Goal: Transaction & Acquisition: Purchase product/service

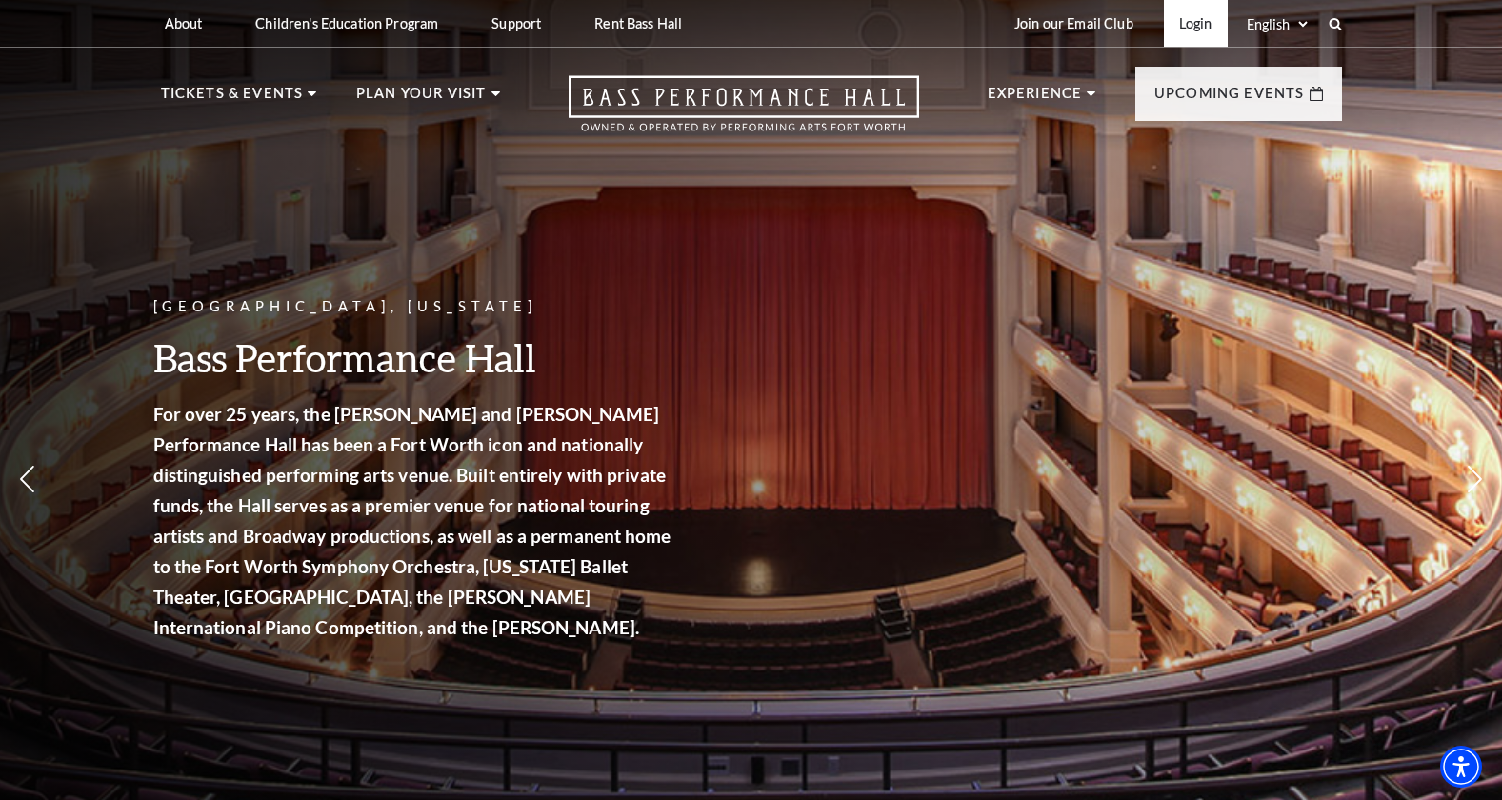
click at [1198, 28] on link "Login" at bounding box center [1196, 23] width 64 height 47
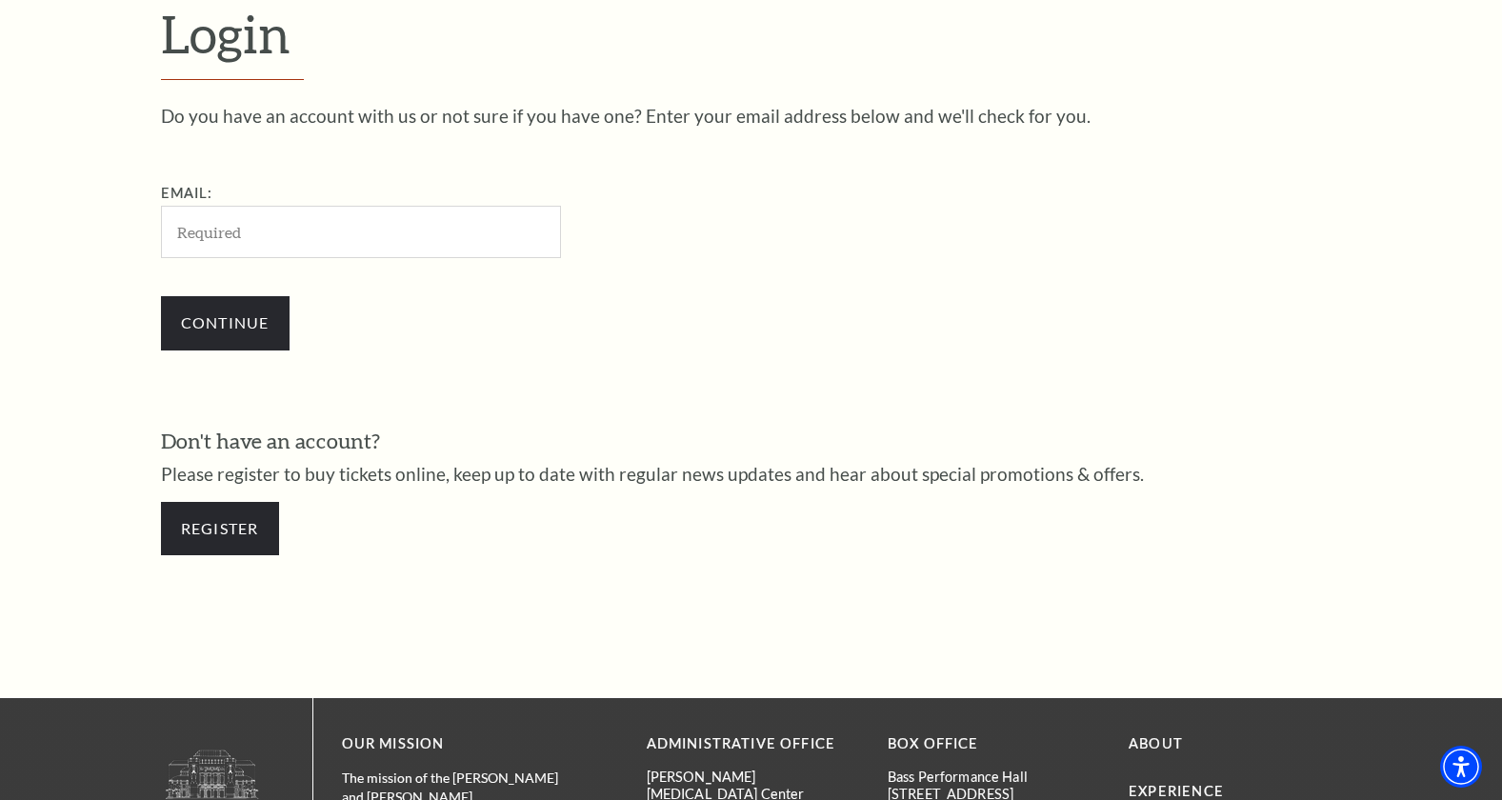
scroll to position [574, 0]
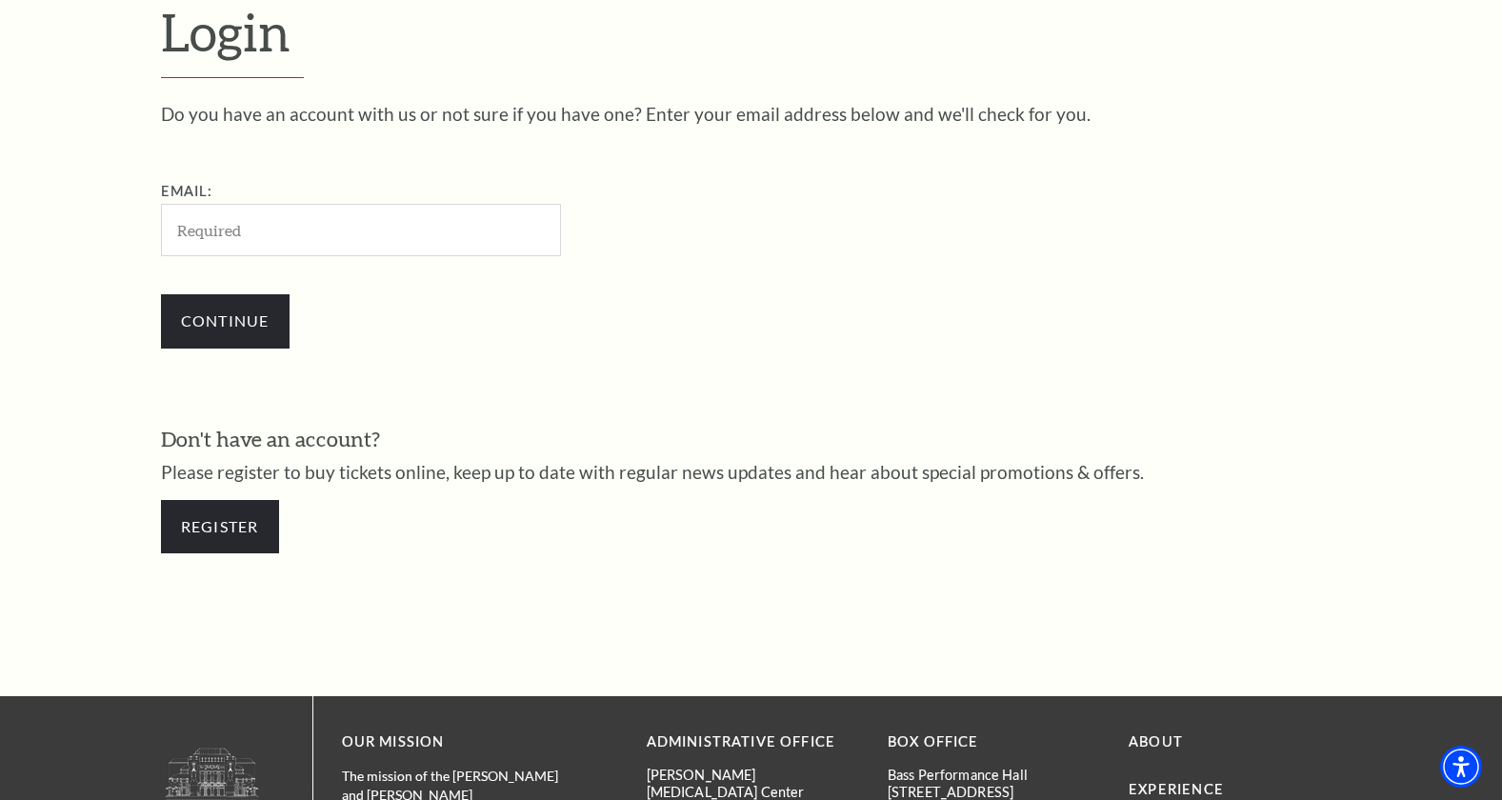
click at [379, 211] on input "Email:" at bounding box center [361, 230] width 400 height 52
click at [359, 249] on input "Email:" at bounding box center [361, 230] width 400 height 52
type input "[EMAIL_ADDRESS][DOMAIN_NAME]"
click at [161, 294] on input "Continue" at bounding box center [225, 320] width 129 height 53
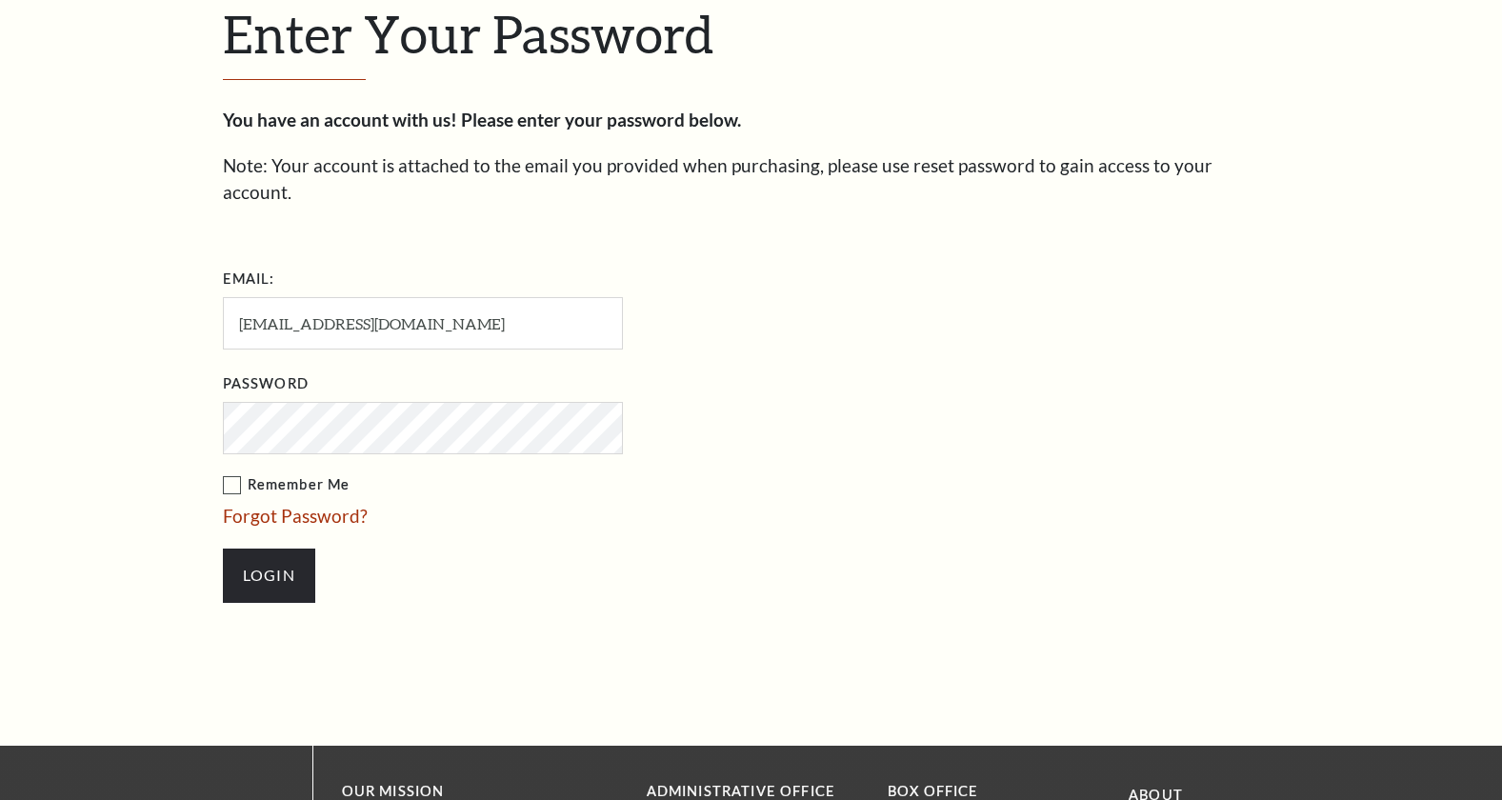
scroll to position [592, 0]
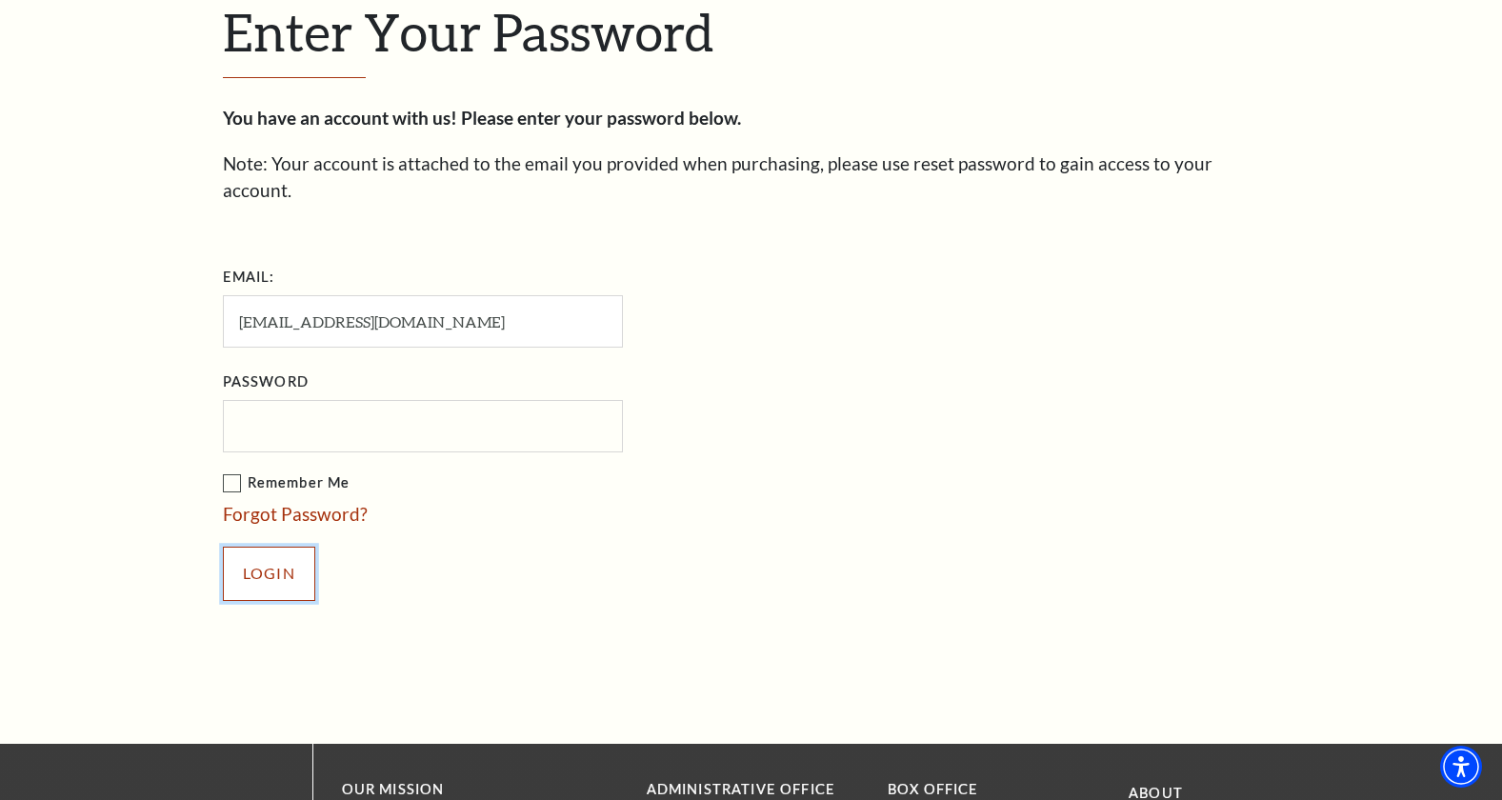
click at [241, 547] on input "Login" at bounding box center [269, 573] width 92 height 53
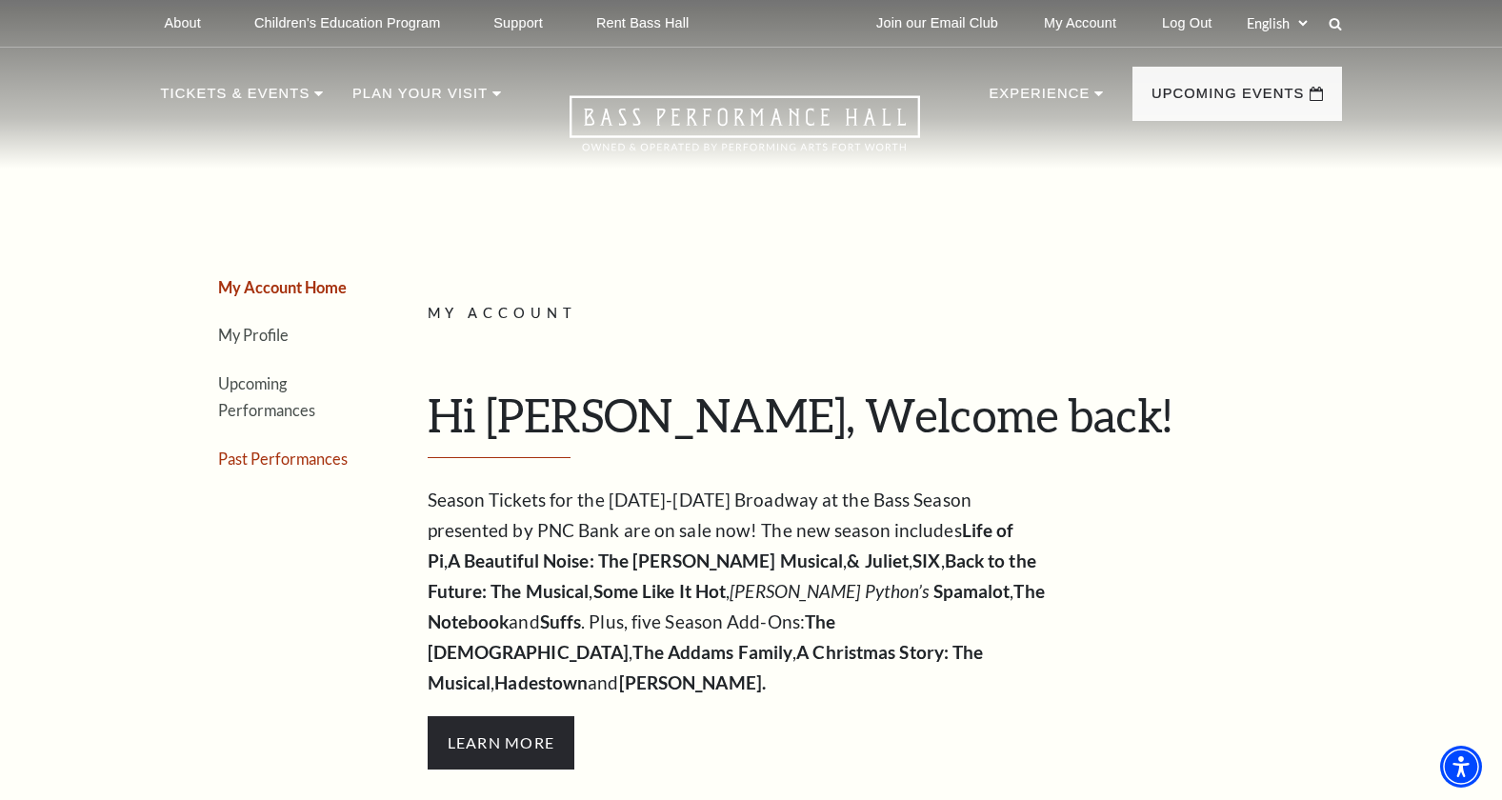
click at [295, 455] on link "Past Performances" at bounding box center [282, 458] width 129 height 18
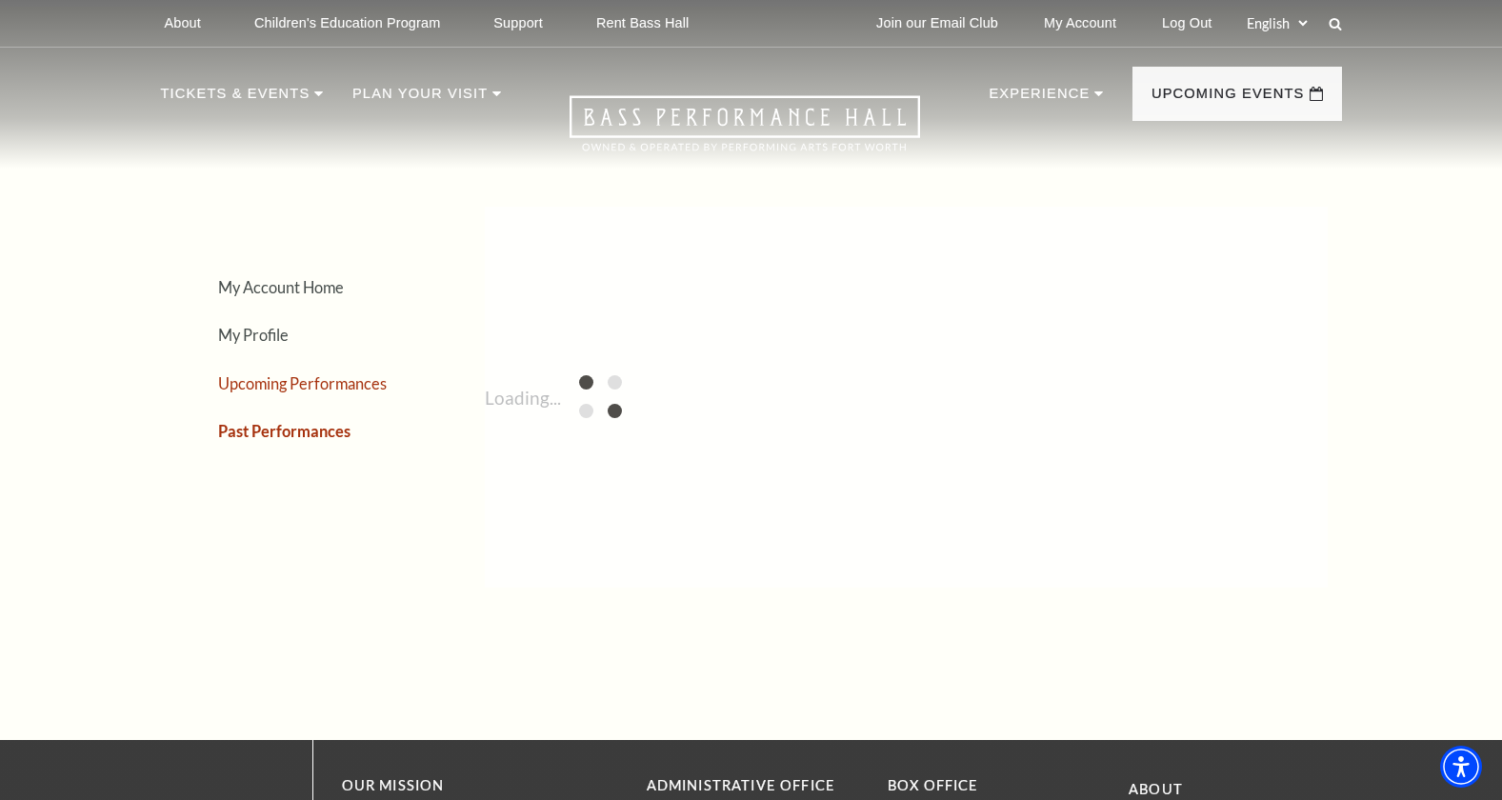
click at [291, 383] on link "Upcoming Performances" at bounding box center [302, 383] width 169 height 18
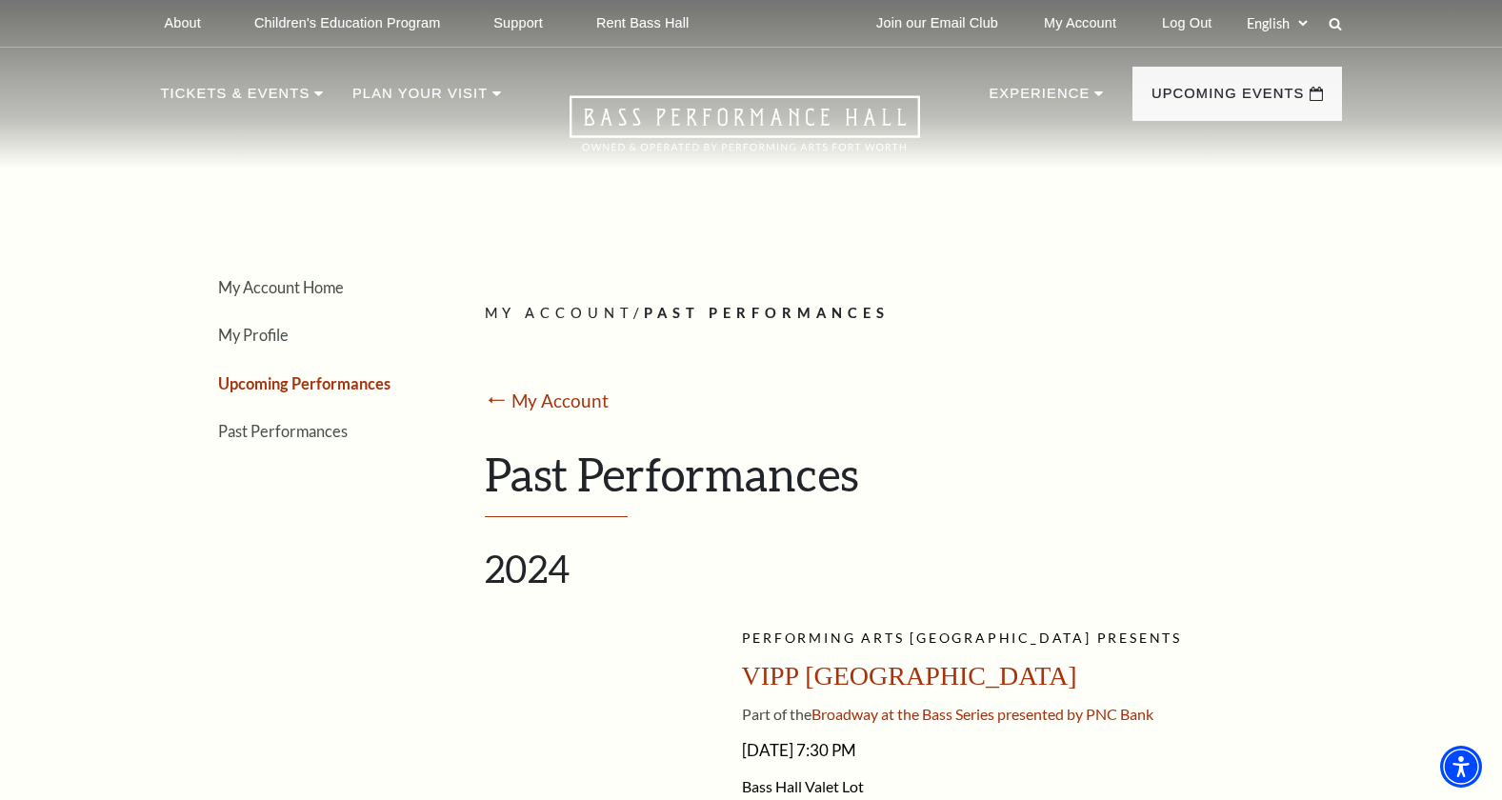
click at [278, 373] on li "Upcoming Performances" at bounding box center [315, 383] width 195 height 28
click at [309, 379] on link "Upcoming Performances" at bounding box center [304, 383] width 172 height 18
click at [305, 386] on link "Upcoming Performances" at bounding box center [304, 383] width 172 height 18
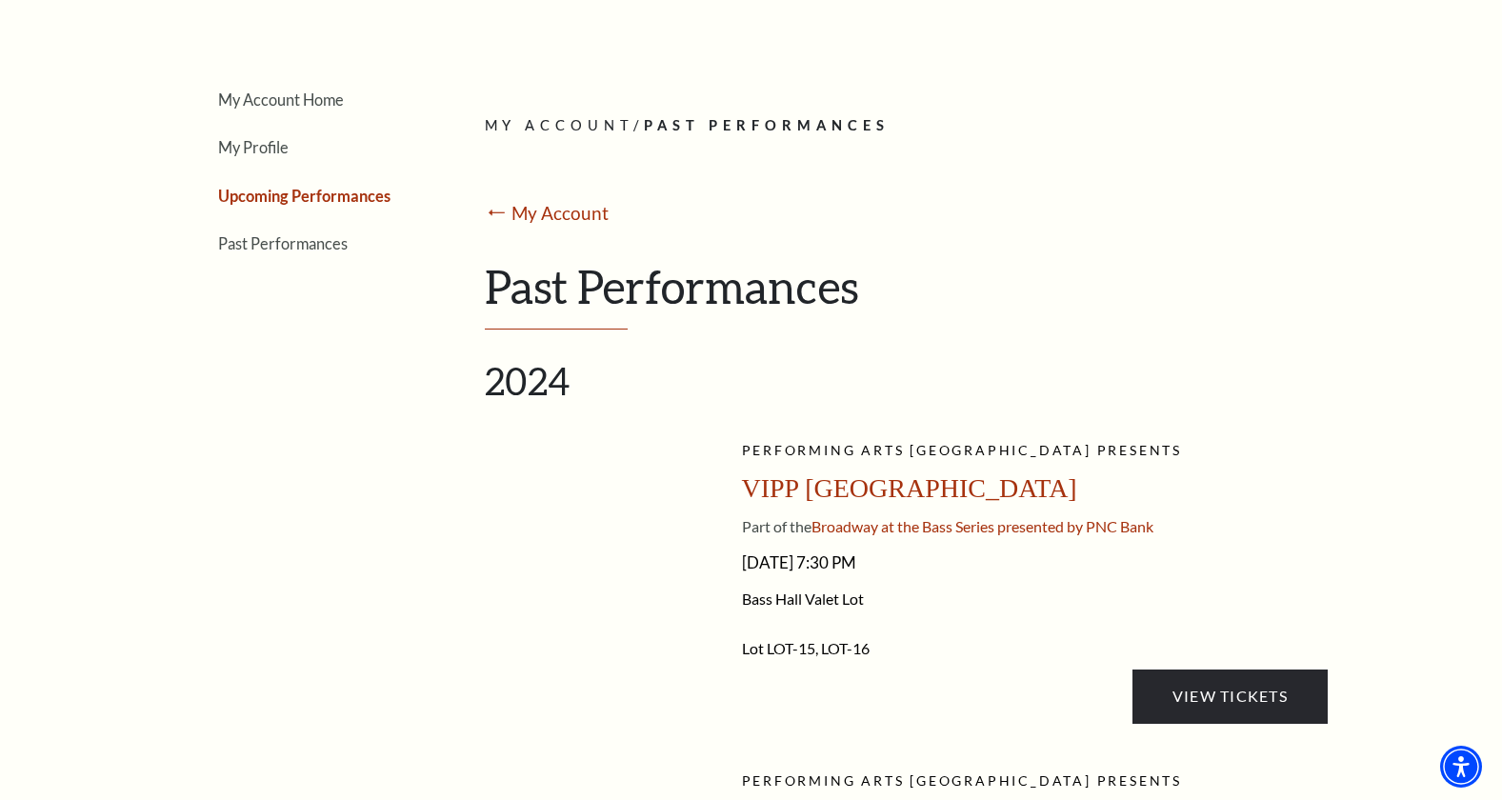
scroll to position [190, 0]
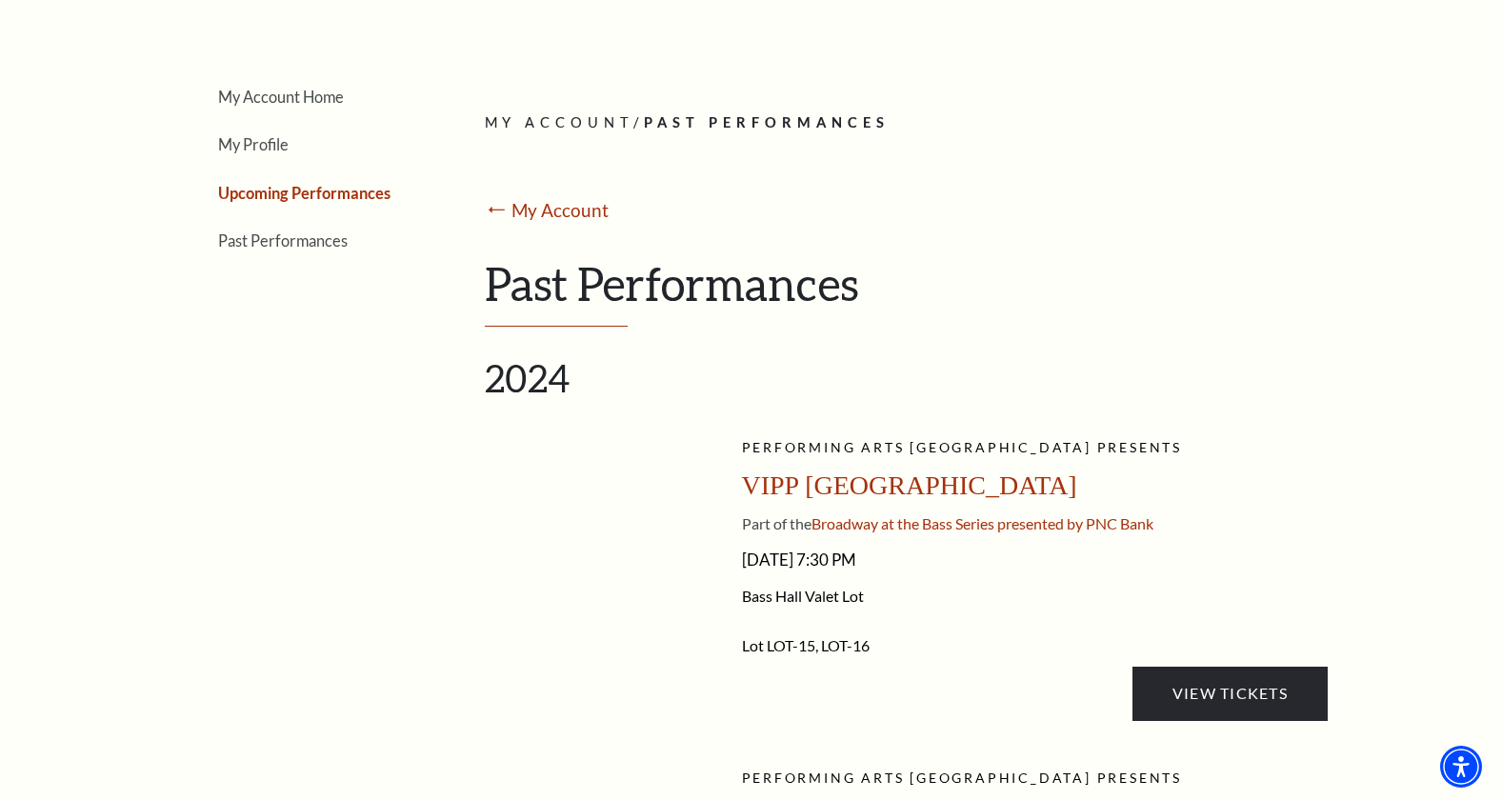
click at [275, 151] on link "My Profile" at bounding box center [253, 144] width 70 height 18
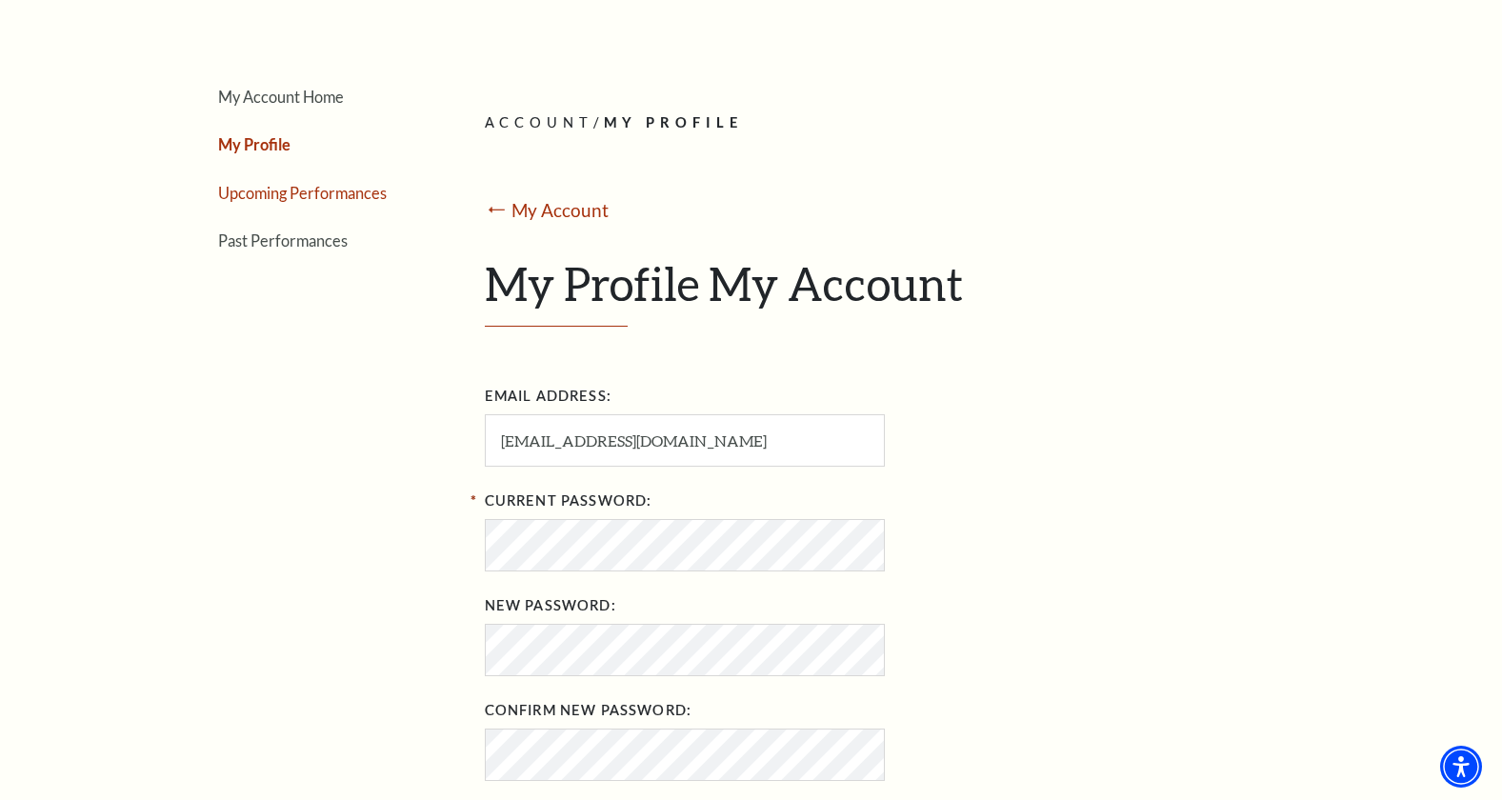
click at [307, 199] on link "Upcoming Performances" at bounding box center [302, 193] width 169 height 18
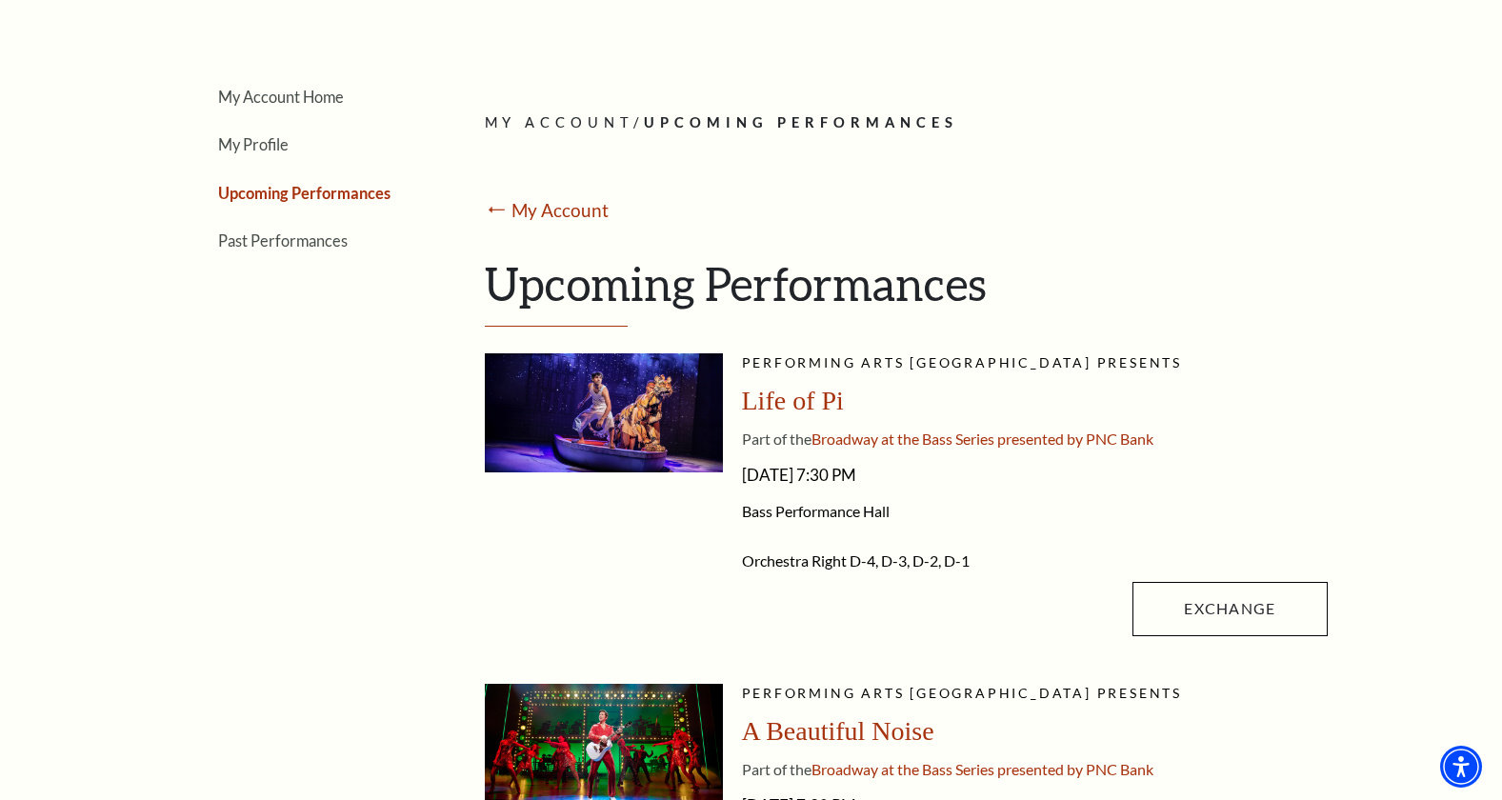
click at [786, 406] on span "Life of Pi" at bounding box center [793, 401] width 102 height 30
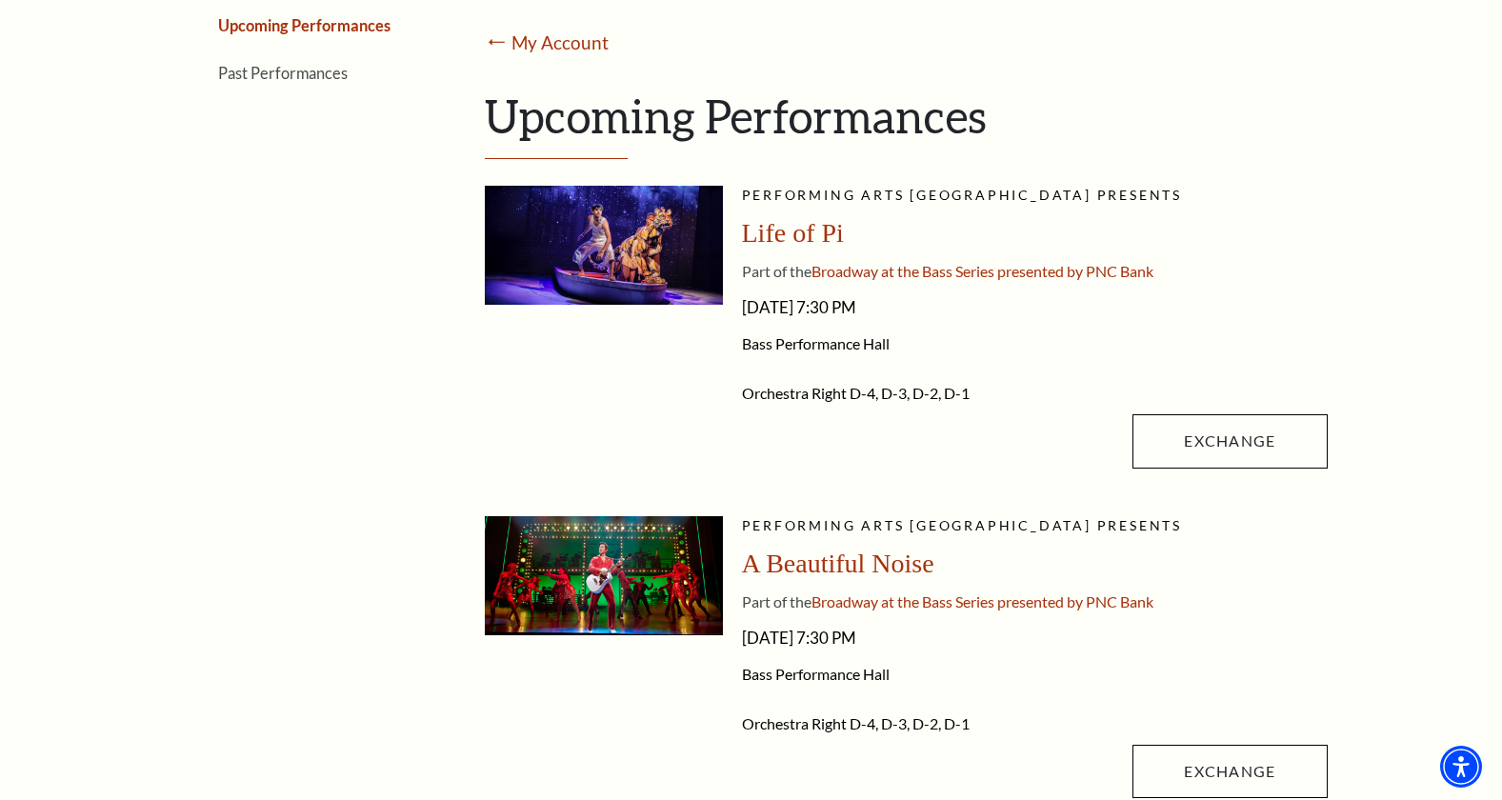
scroll to position [198, 0]
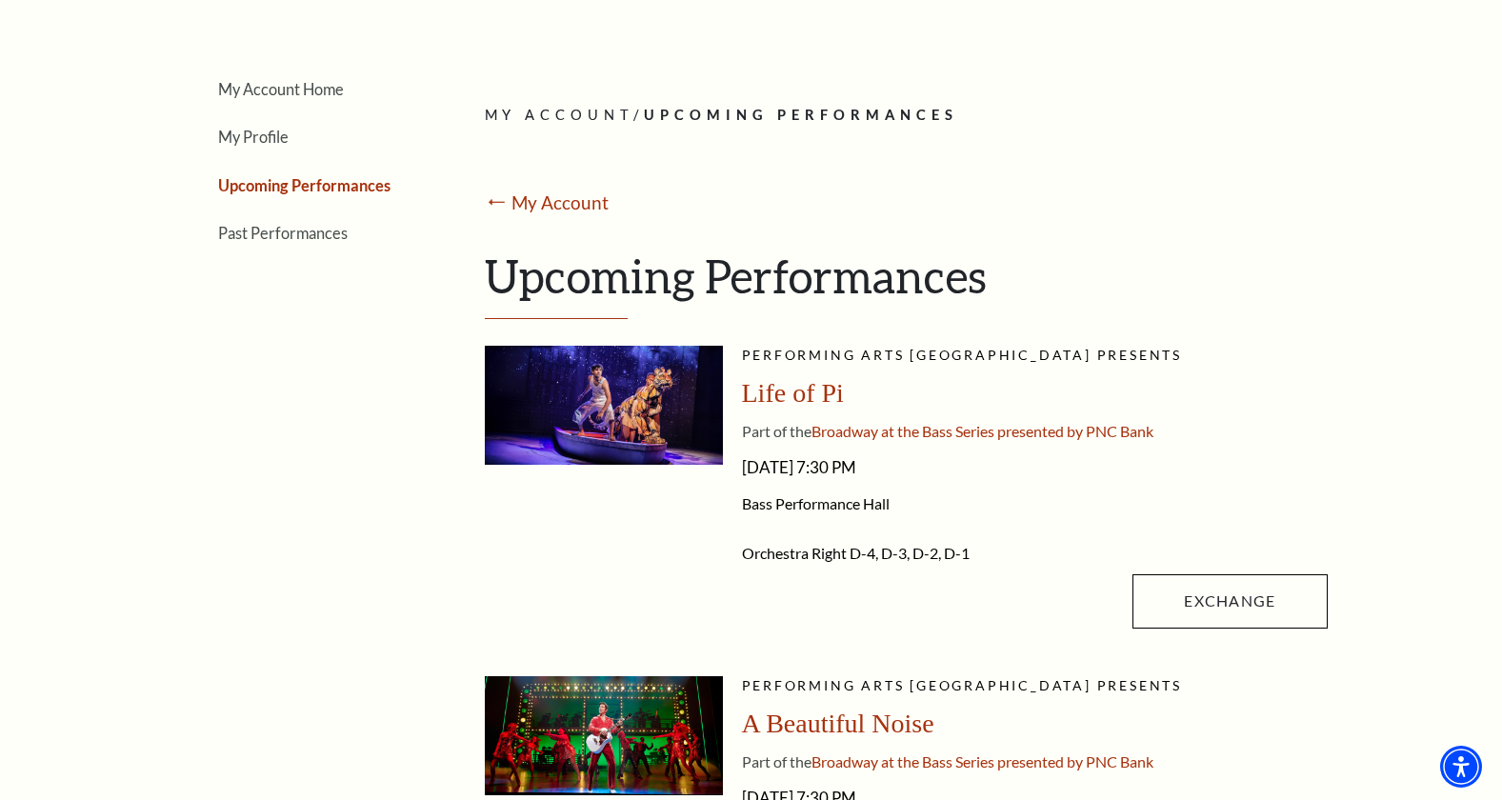
click at [801, 391] on span "Life of Pi" at bounding box center [793, 393] width 102 height 30
click at [630, 403] on img at bounding box center [604, 405] width 238 height 119
click at [826, 575] on form "Exchange" at bounding box center [1052, 600] width 549 height 53
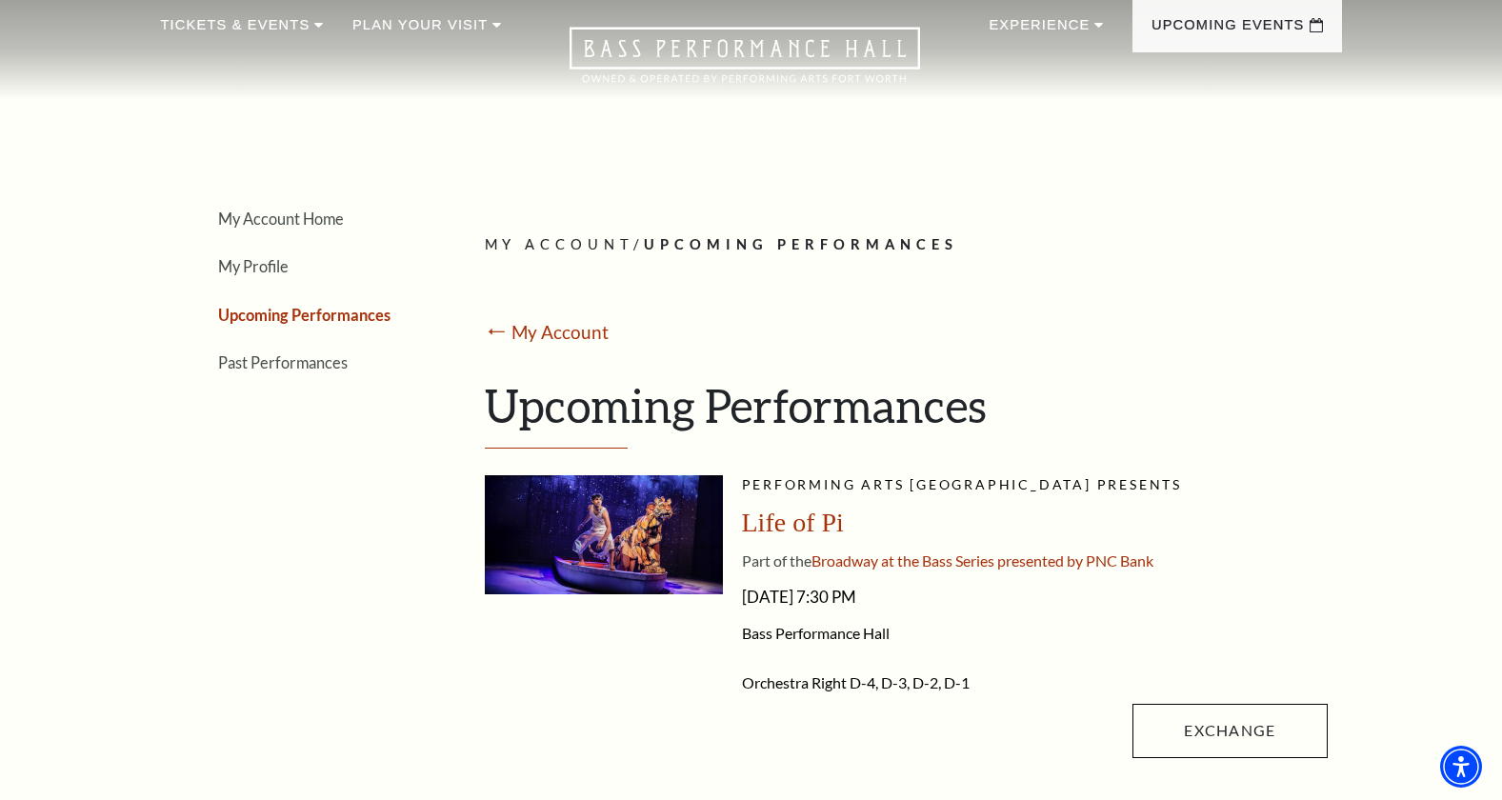
scroll to position [0, 0]
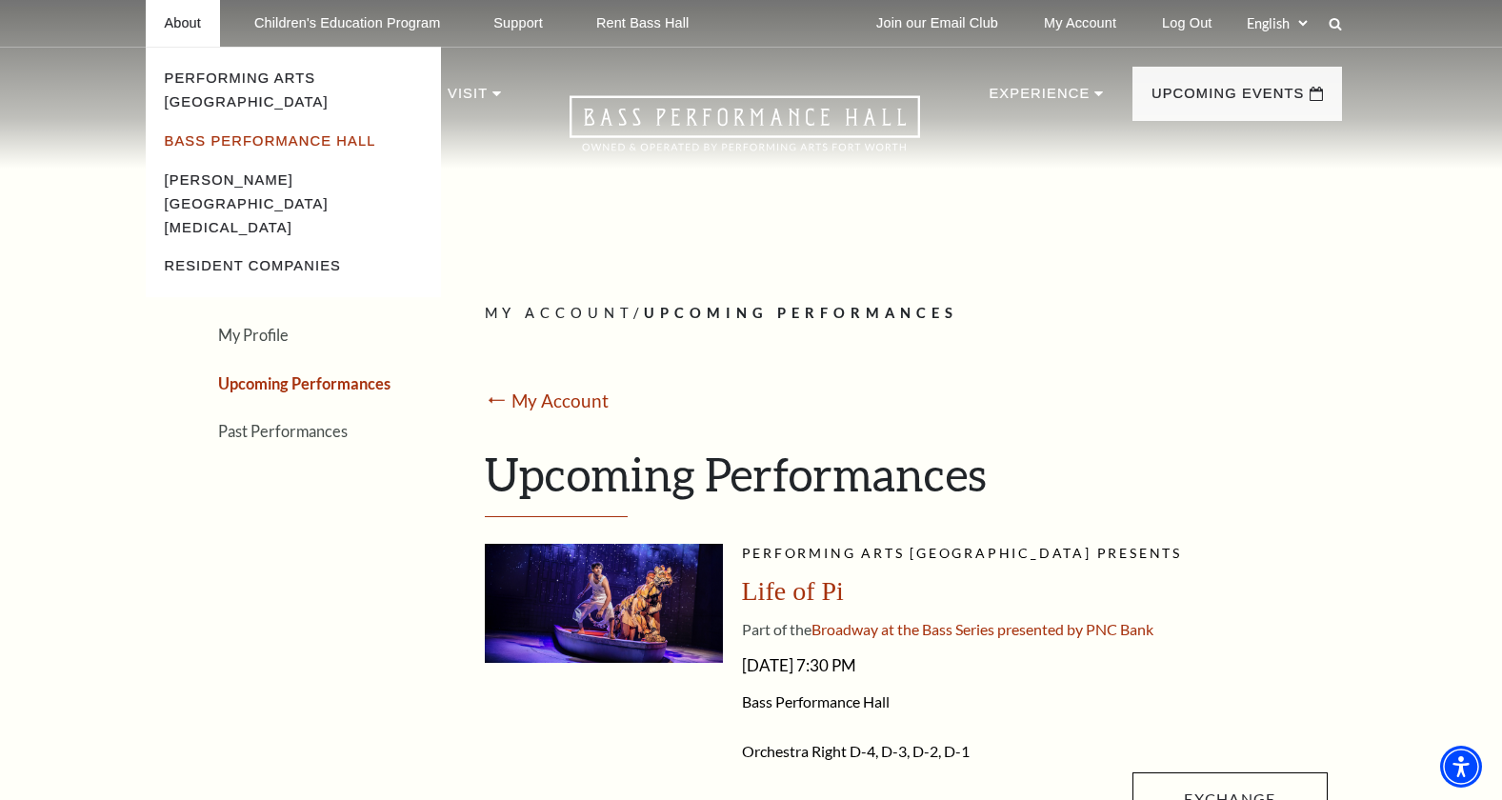
click at [199, 133] on link "Bass Performance Hall" at bounding box center [270, 140] width 211 height 15
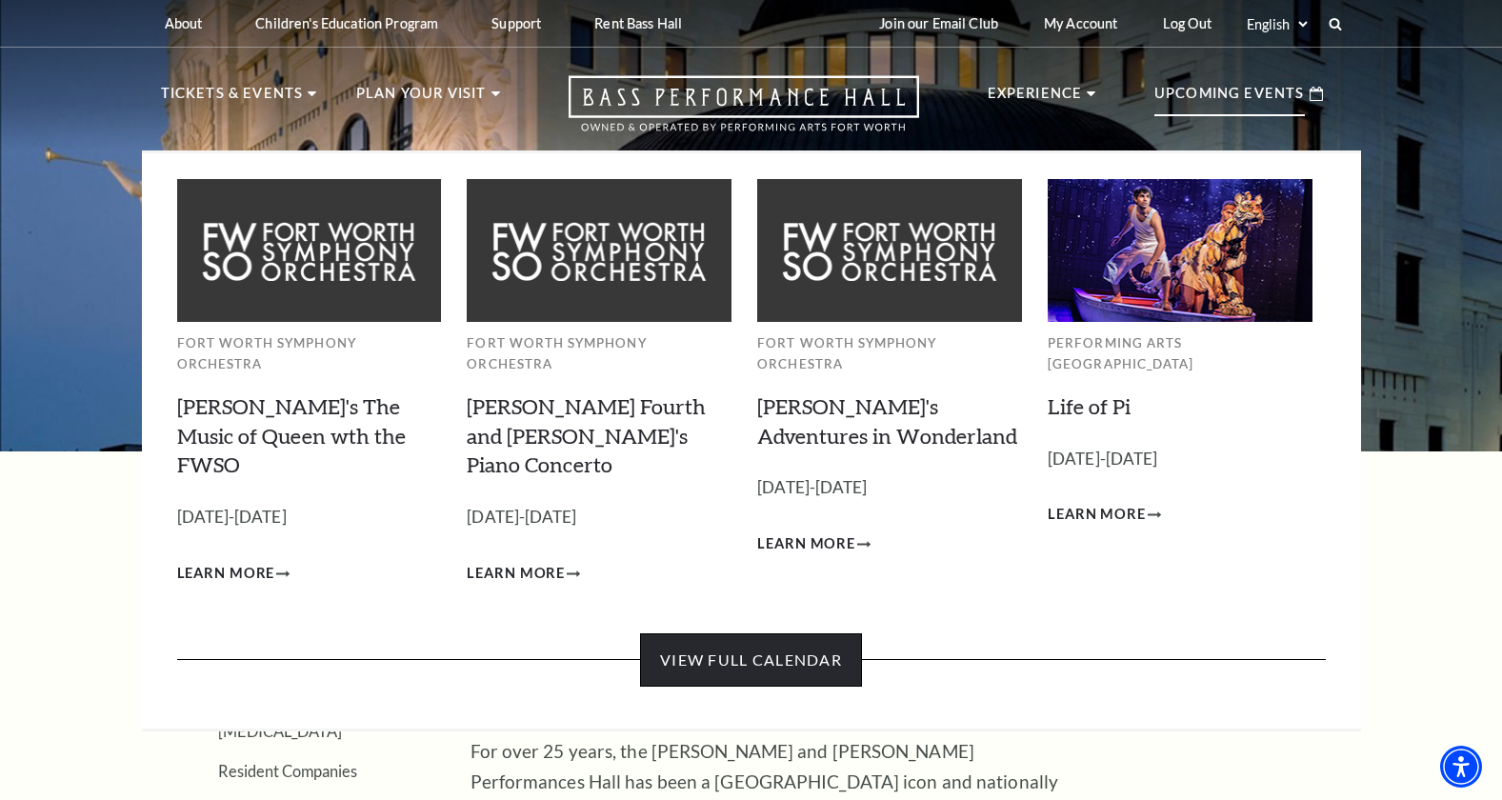
click at [746, 633] on link "View Full Calendar" at bounding box center [751, 659] width 222 height 53
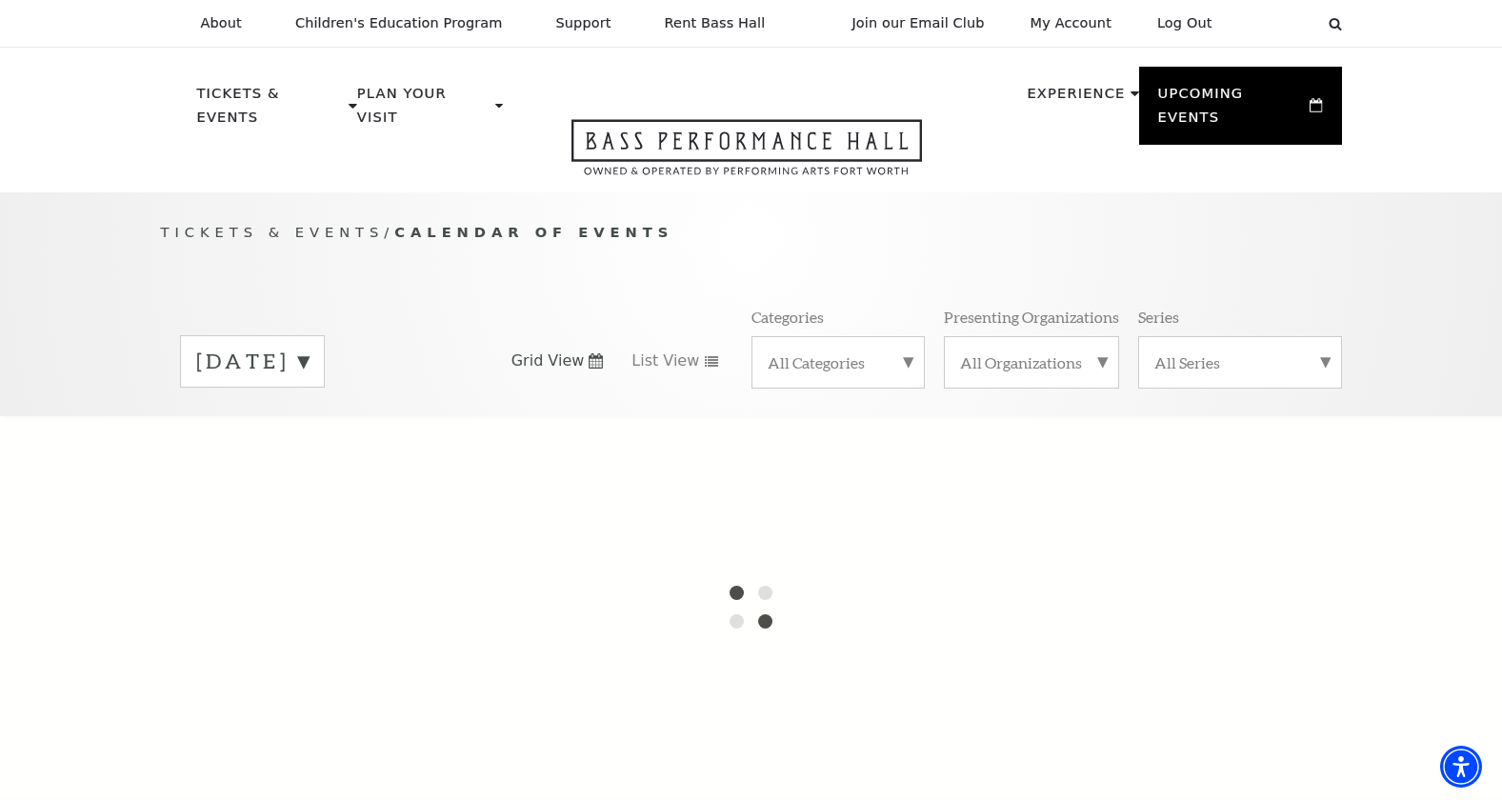
scroll to position [12, 0]
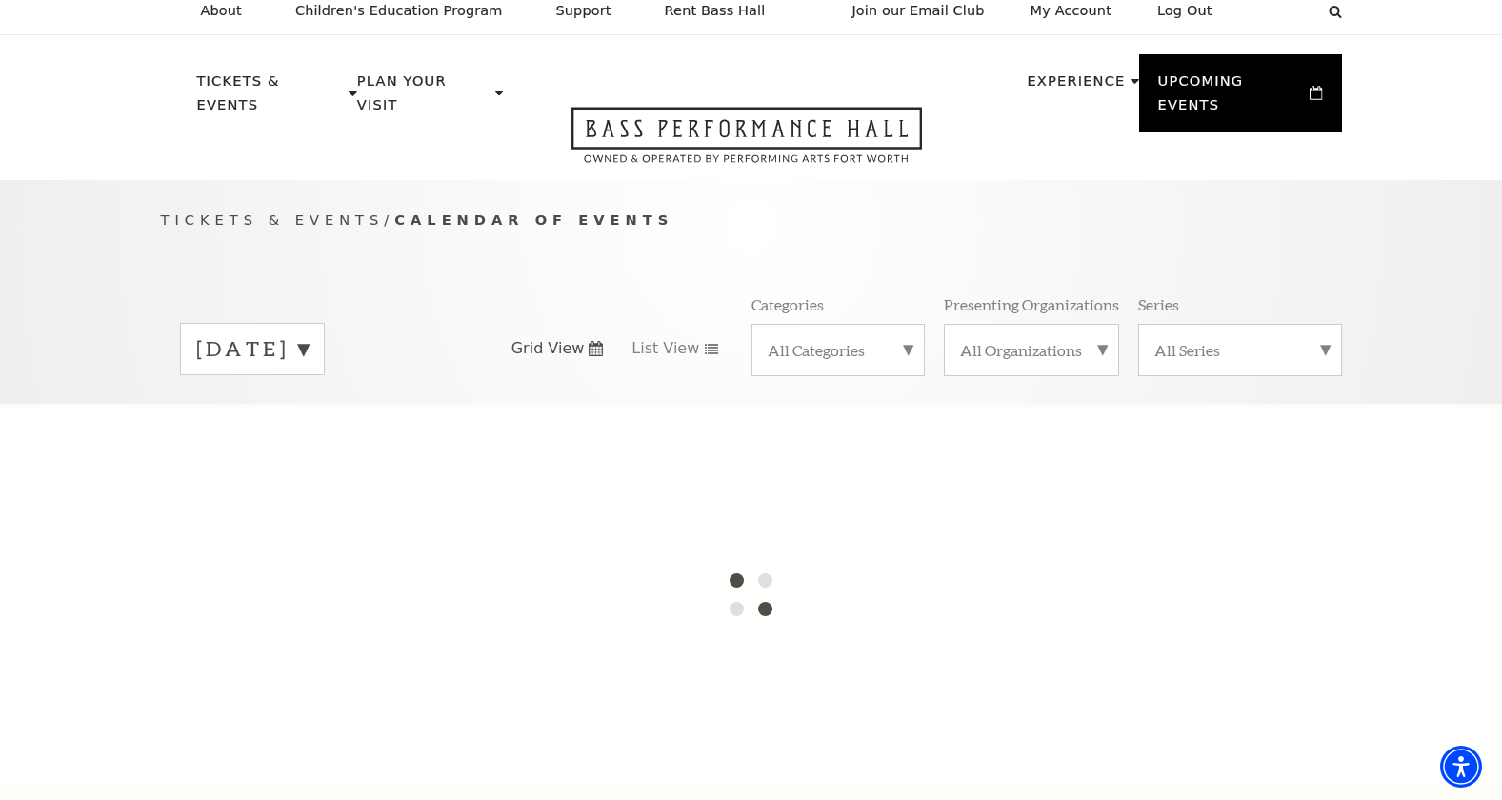
click at [309, 334] on label "[DATE]" at bounding box center [252, 349] width 112 height 30
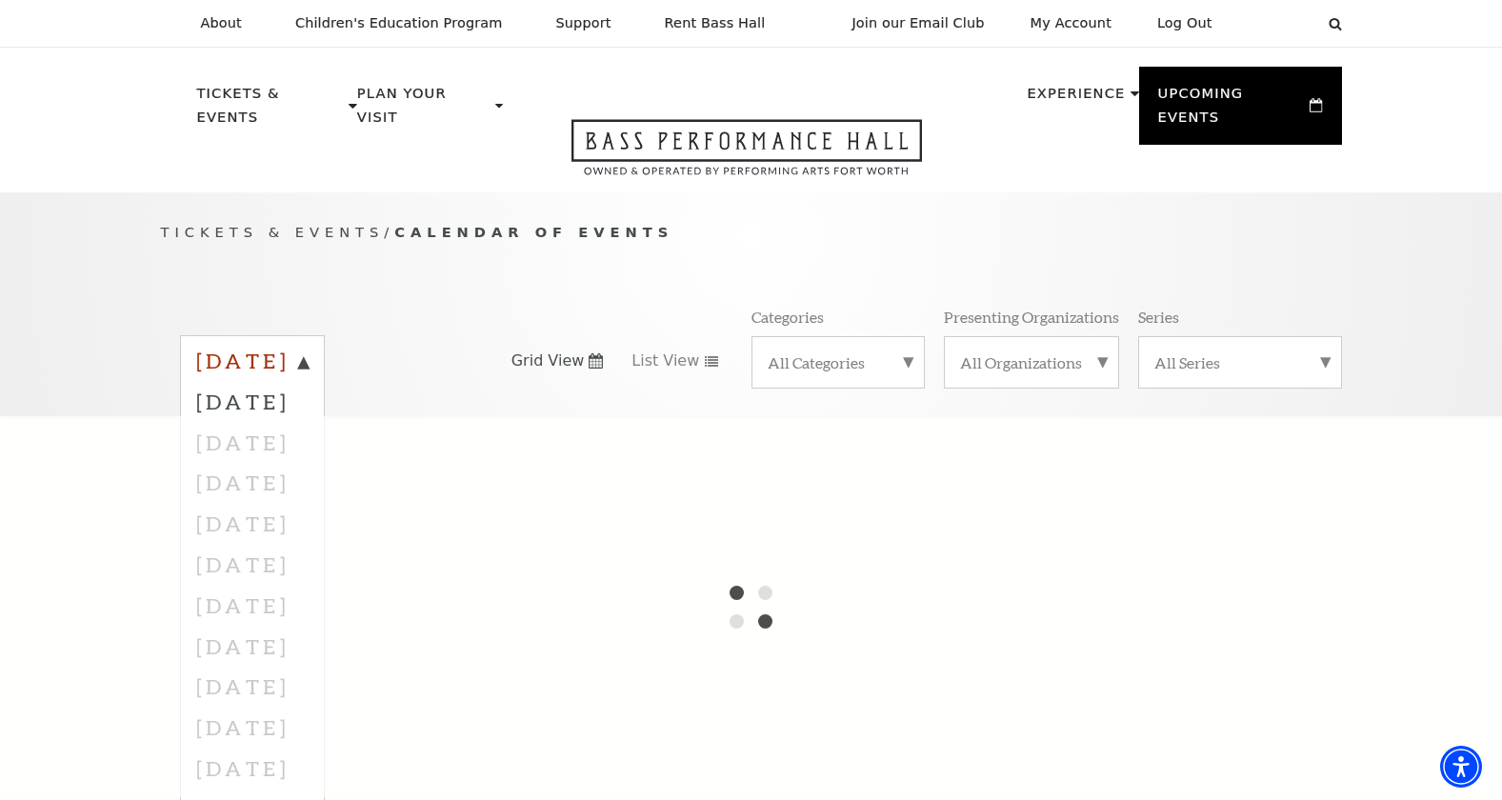
click at [309, 347] on label "[DATE]" at bounding box center [252, 364] width 112 height 34
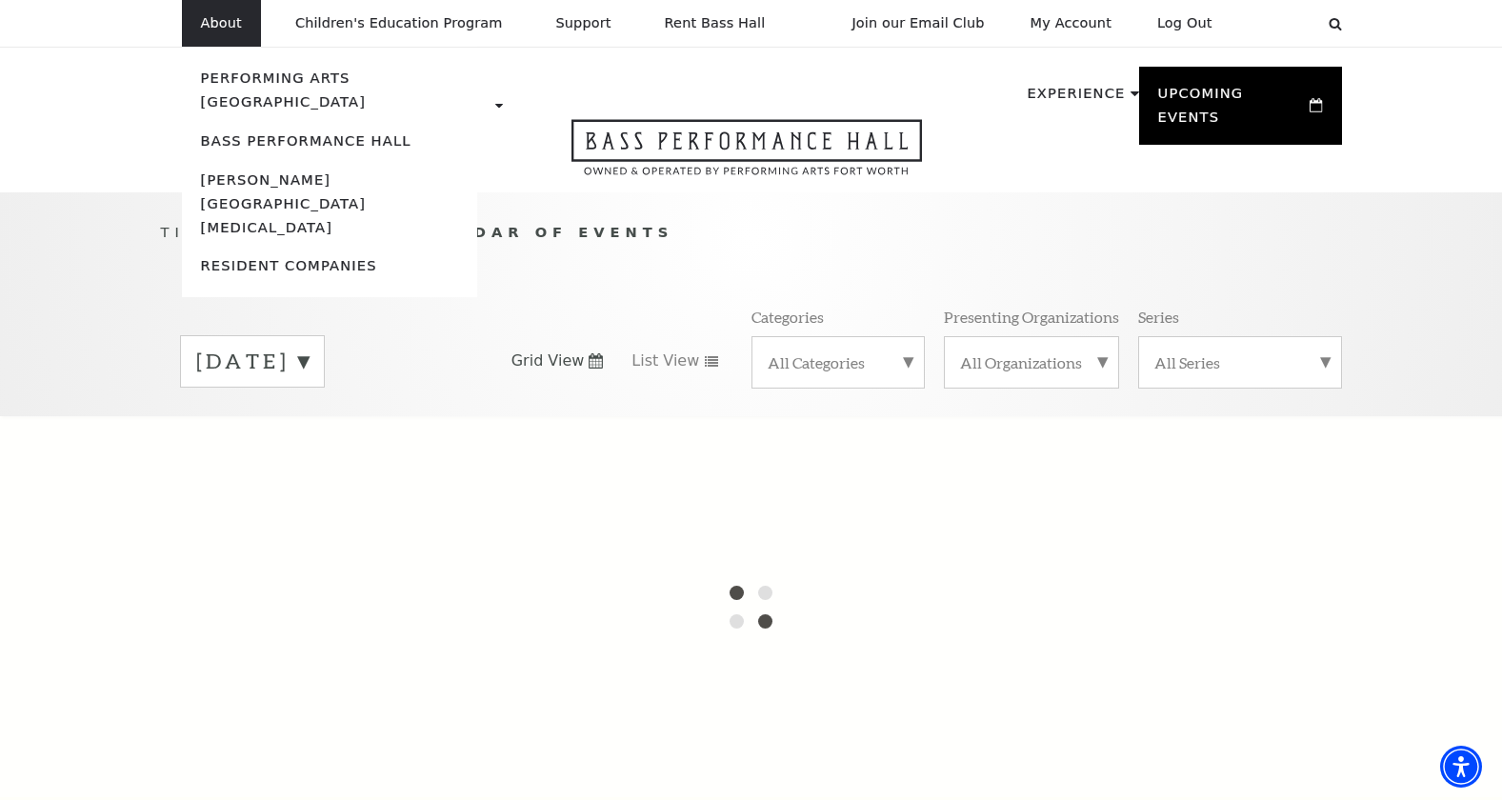
scroll to position [13, 0]
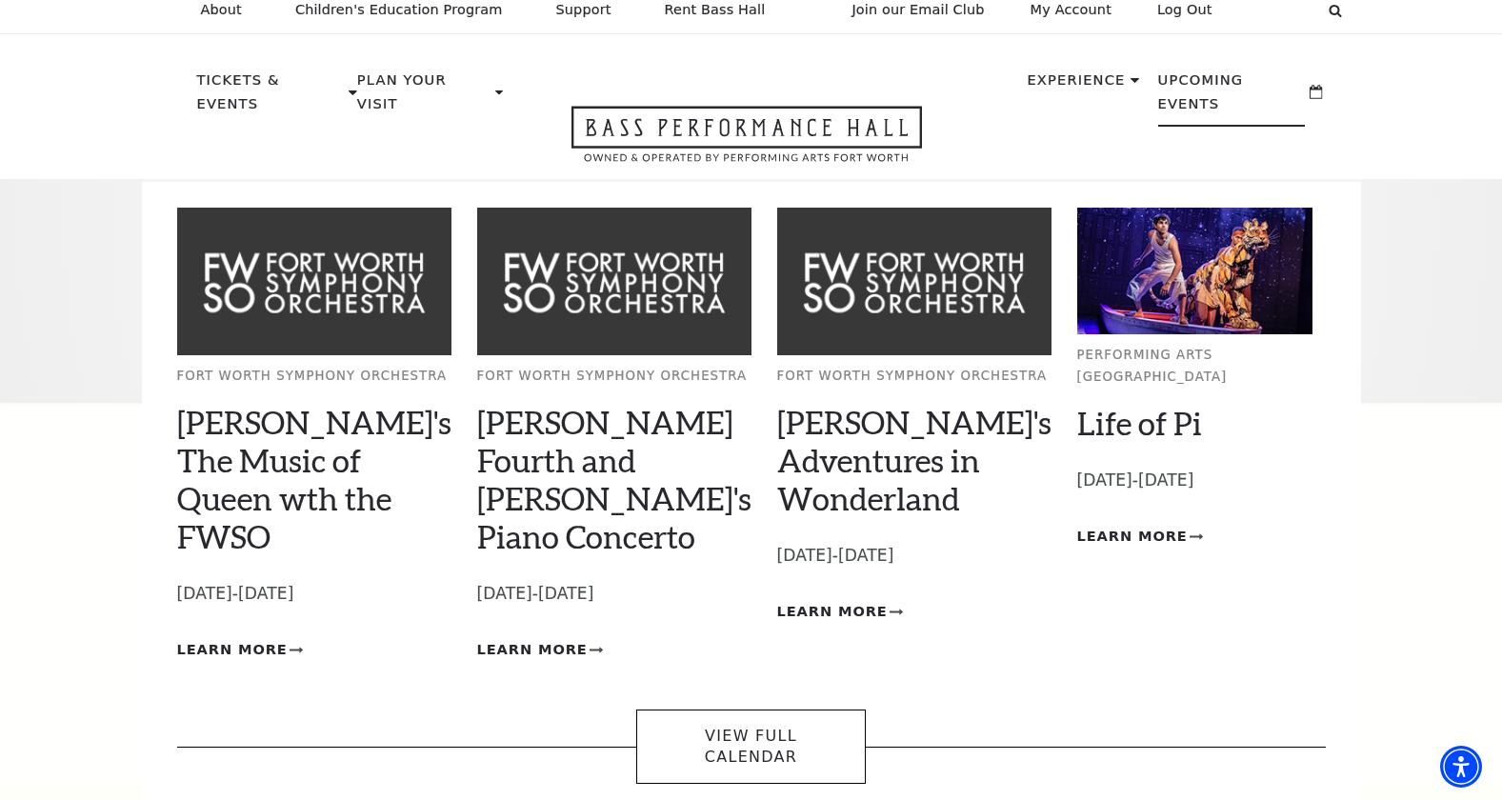
click at [1096, 297] on img at bounding box center [1195, 271] width 236 height 127
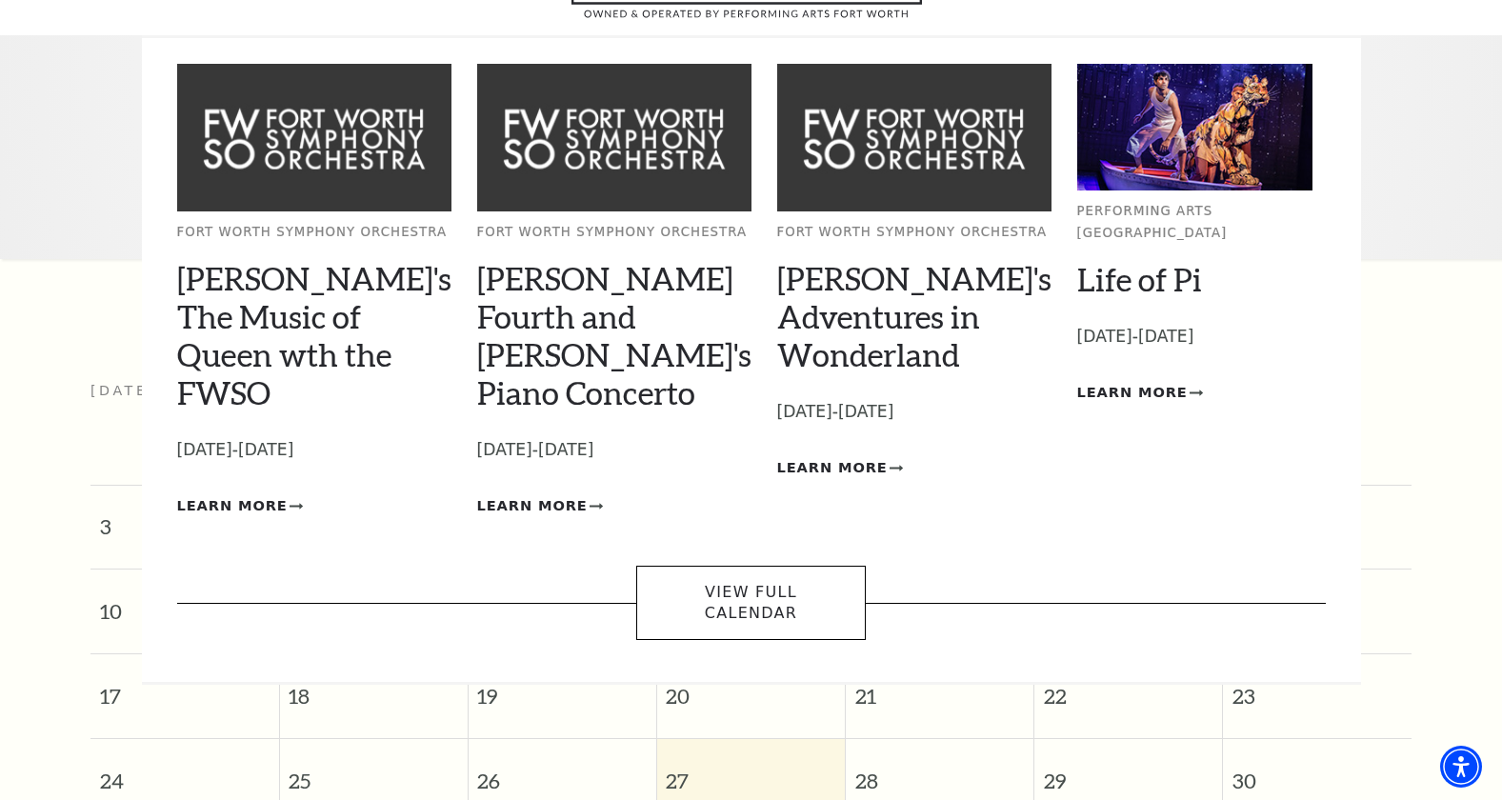
scroll to position [169, 0]
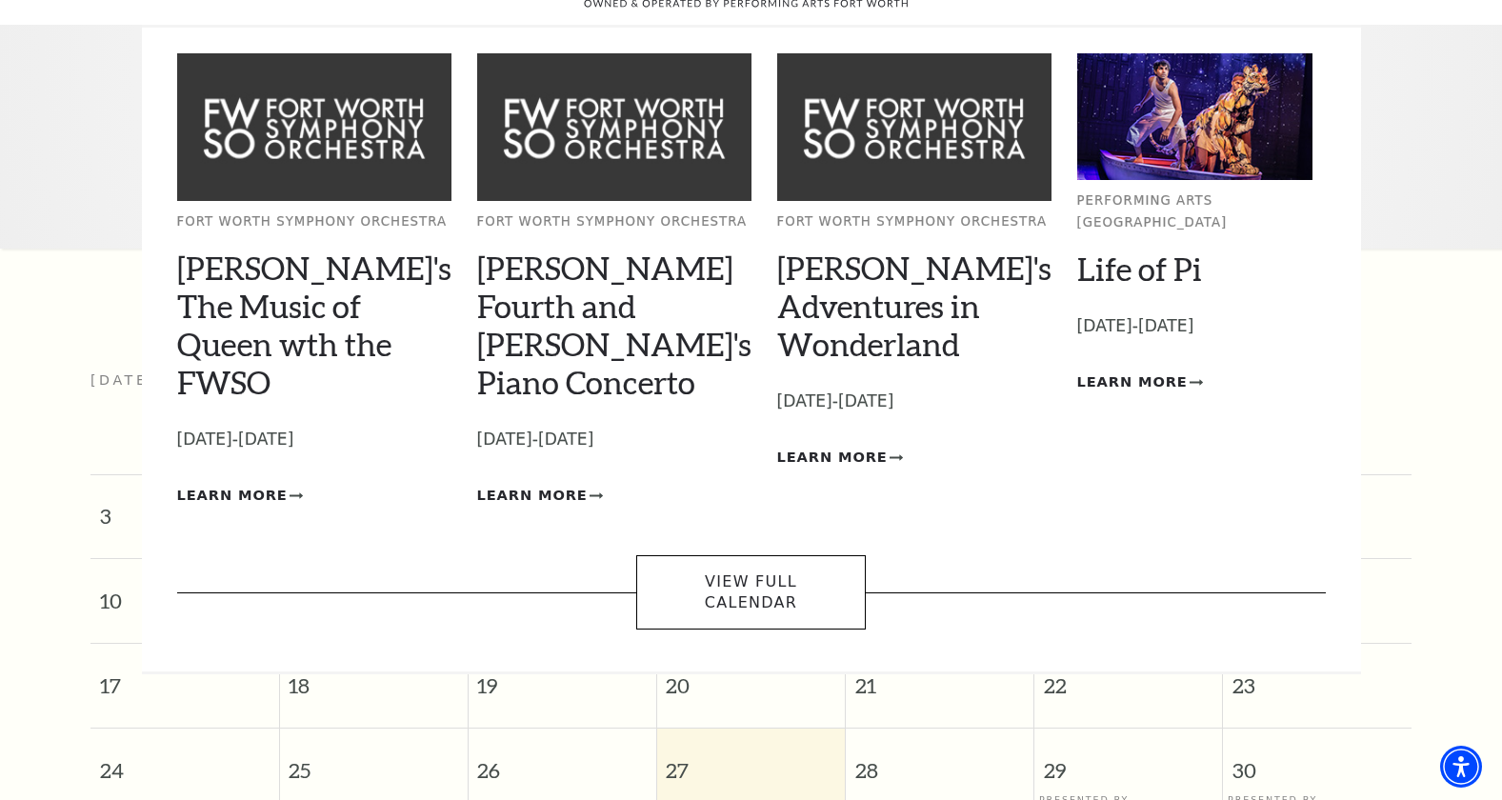
click at [1070, 501] on div "Fort Worth Symphony Orchestra Windborne's The Music of Queen wth the FWSO Empty…" at bounding box center [751, 291] width 1148 height 527
click at [1104, 369] on span "Learn More" at bounding box center [1132, 381] width 110 height 24
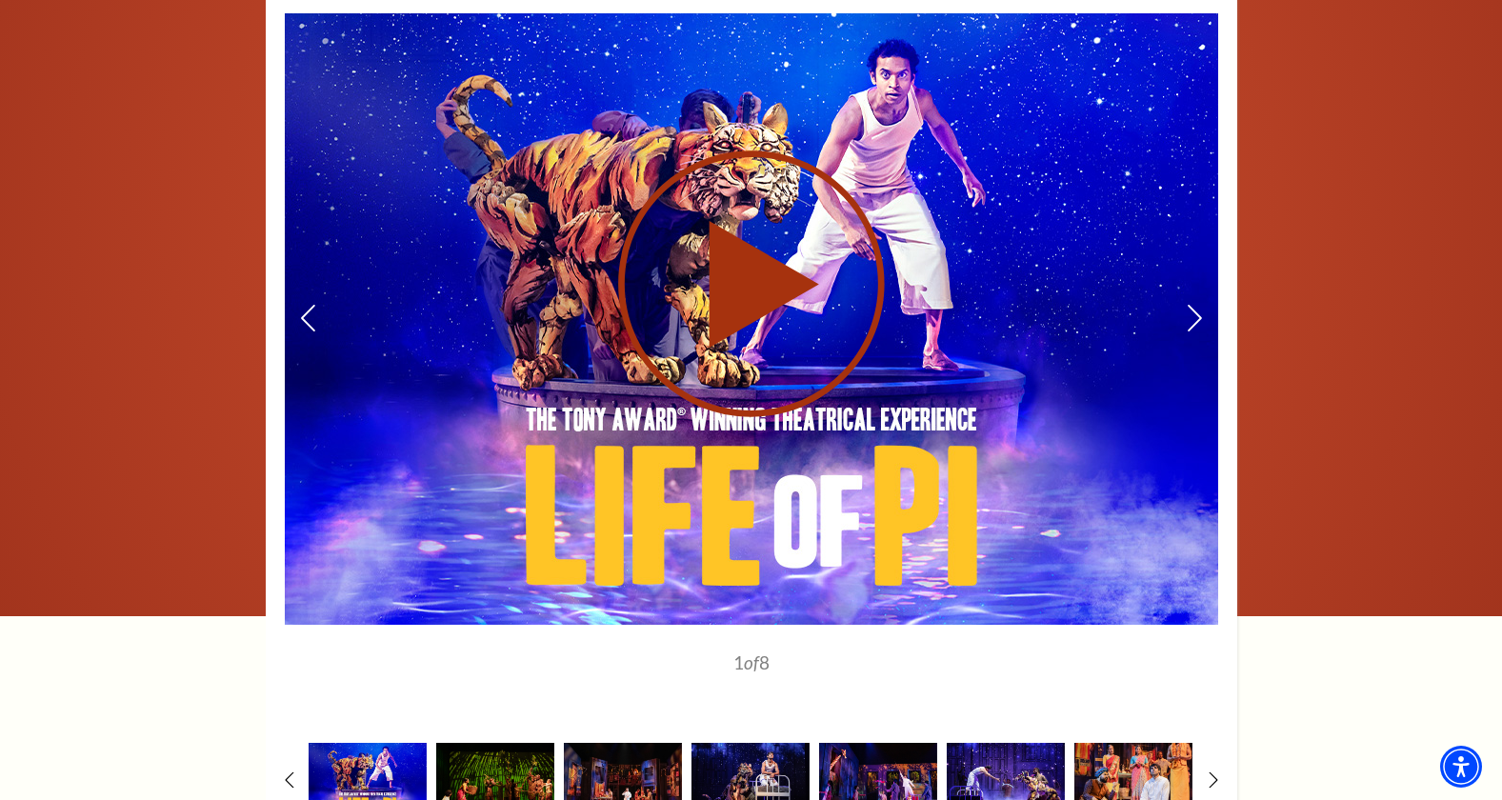
scroll to position [2945, 0]
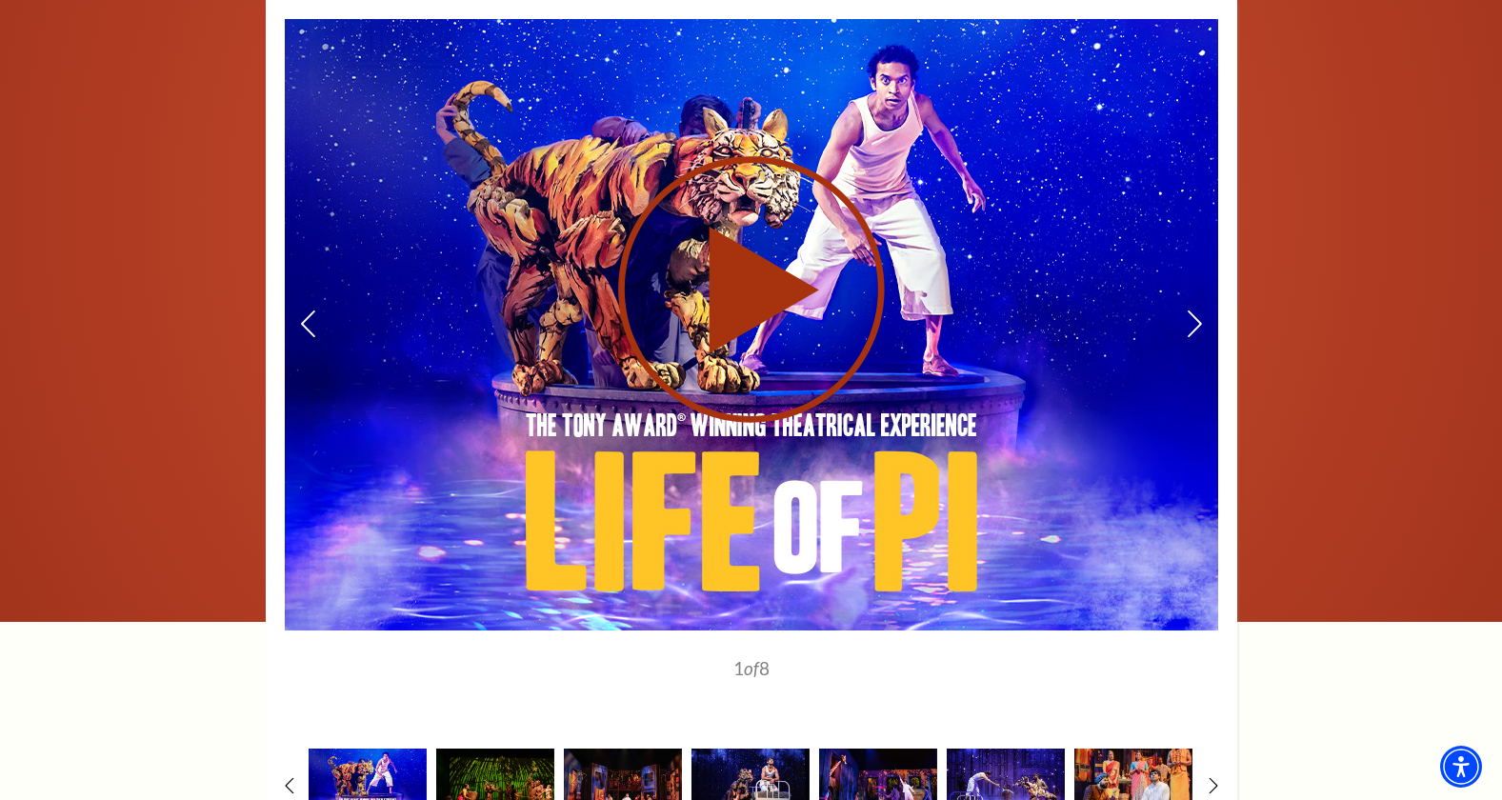
click at [753, 239] on use at bounding box center [751, 289] width 267 height 267
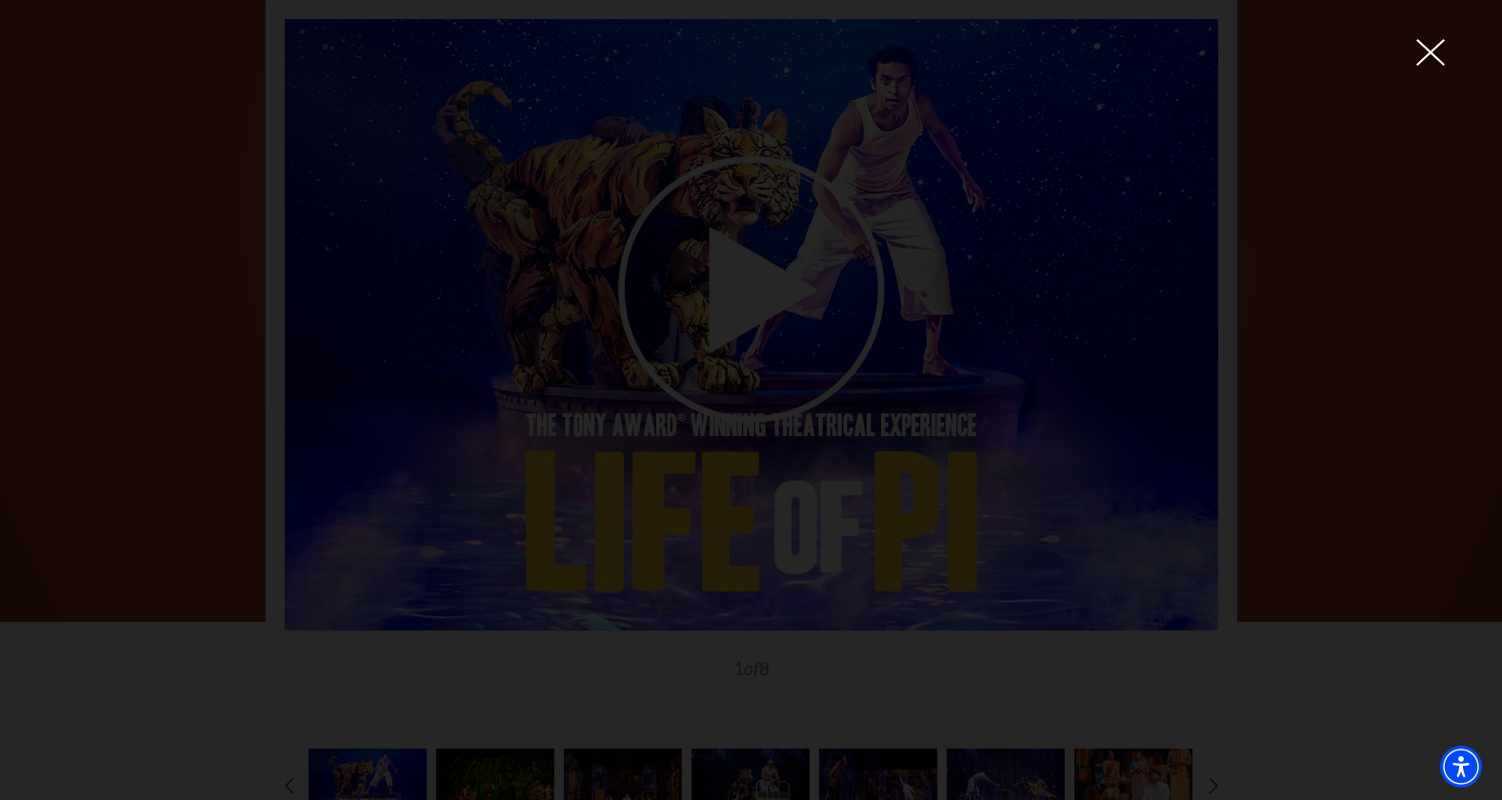
click at [1436, 37] on div at bounding box center [751, 400] width 1502 height 800
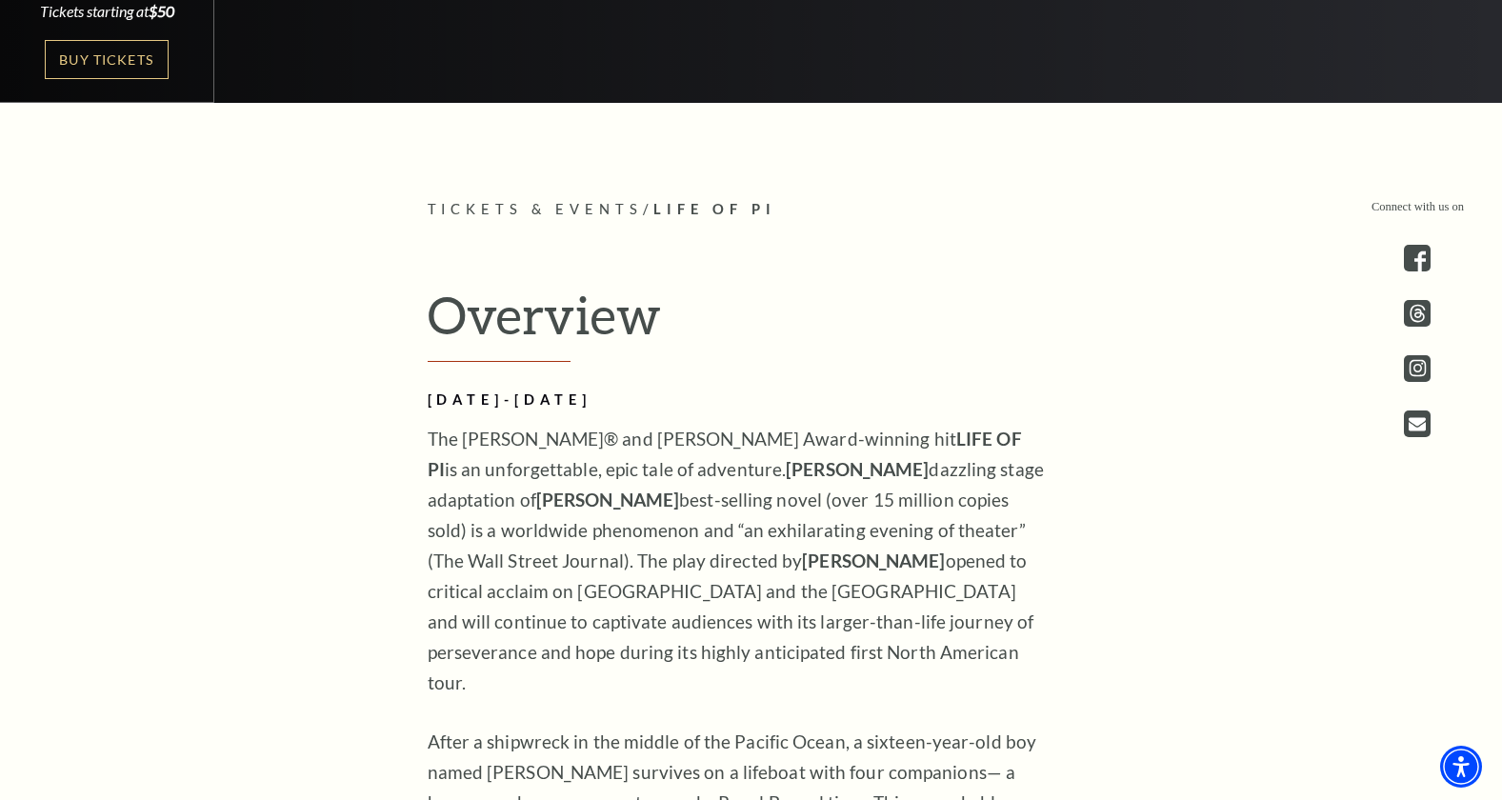
scroll to position [0, 0]
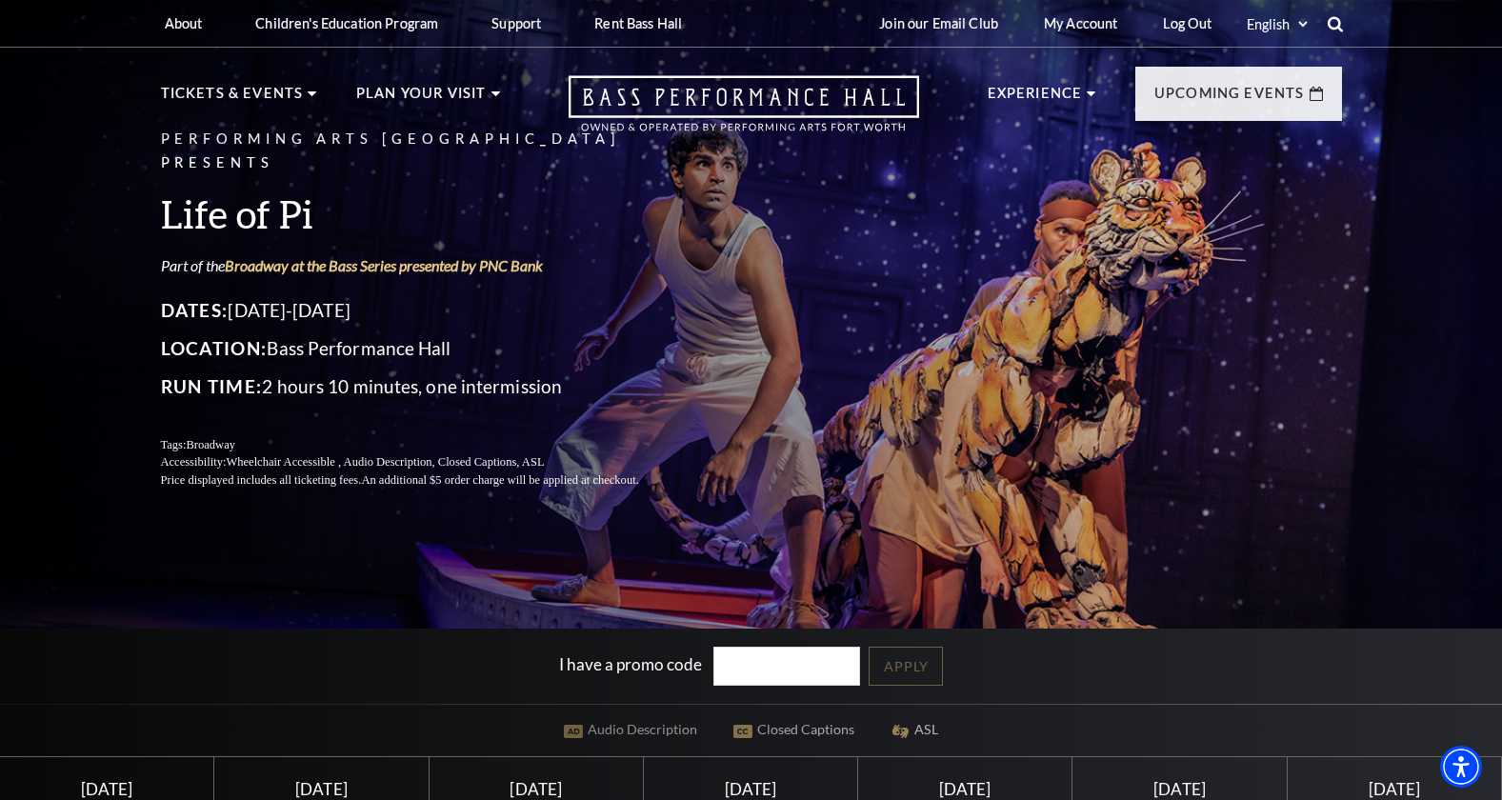
click at [1336, 17] on icon at bounding box center [1334, 23] width 17 height 17
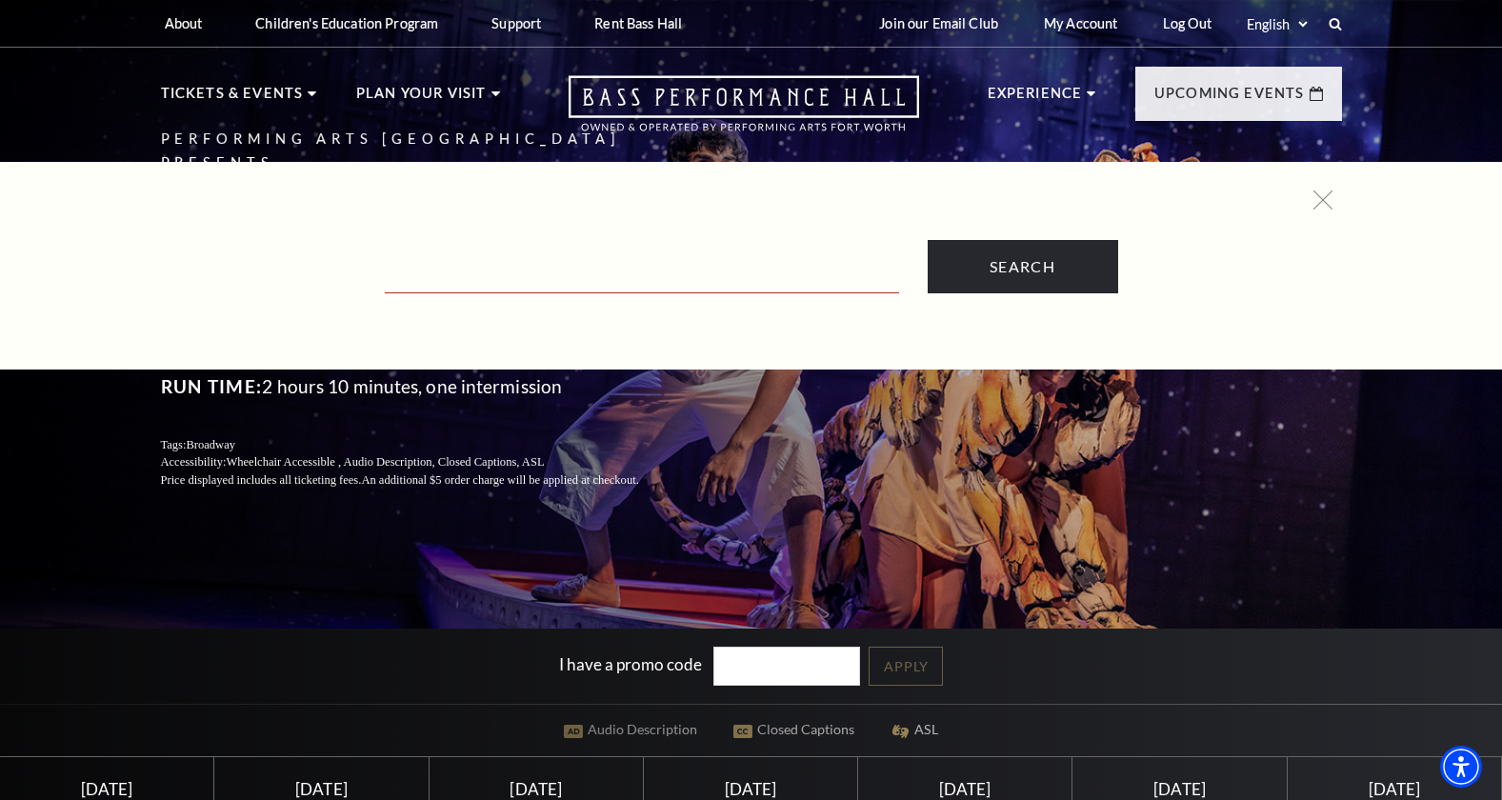
click at [727, 283] on input "Text field" at bounding box center [642, 273] width 514 height 39
type input "&juliet"
click at [927, 240] on input "Search" at bounding box center [1022, 266] width 190 height 53
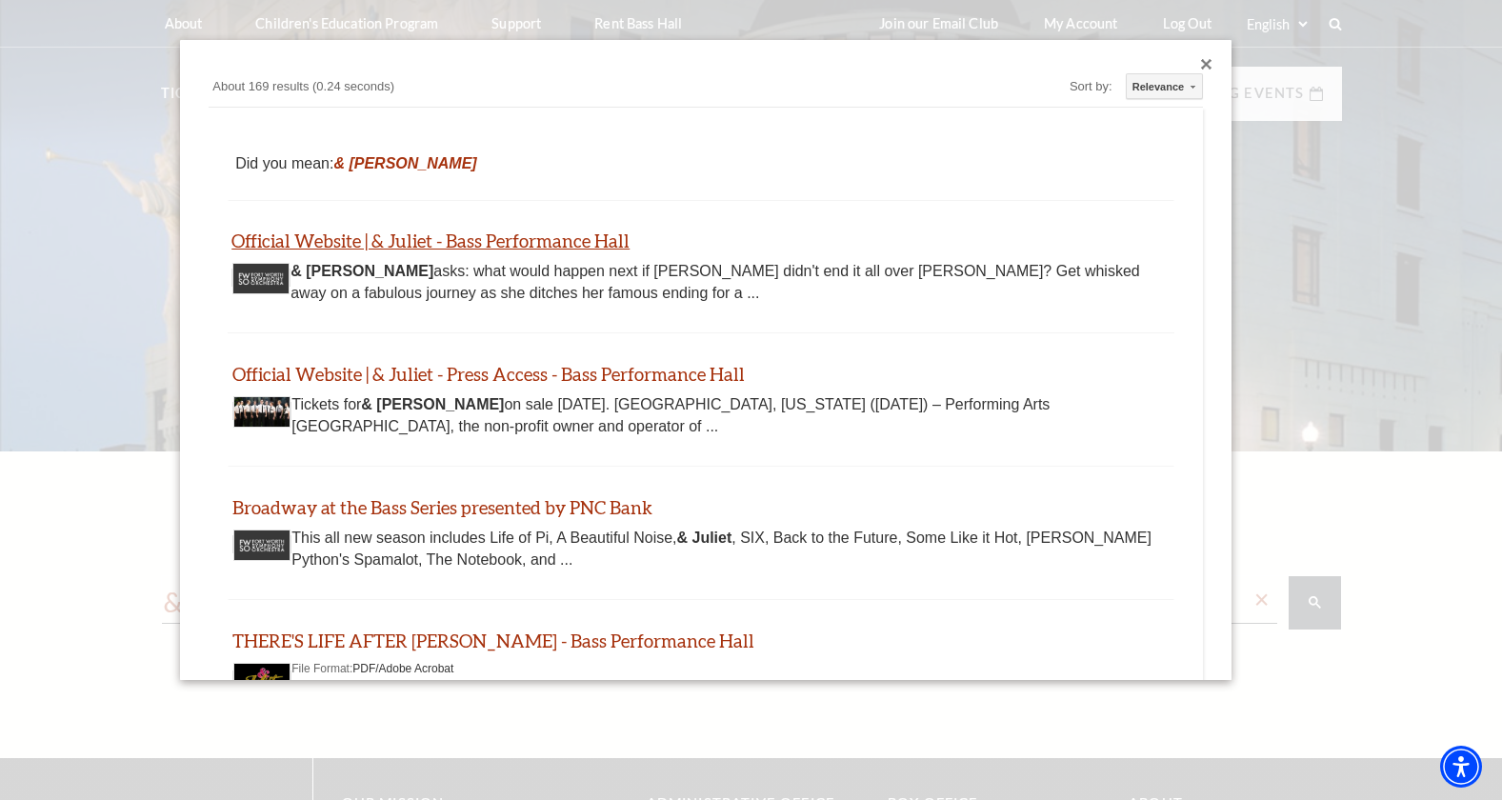
click at [544, 237] on link "Official Website | & Juliet - Bass Performance Hall" at bounding box center [430, 240] width 398 height 22
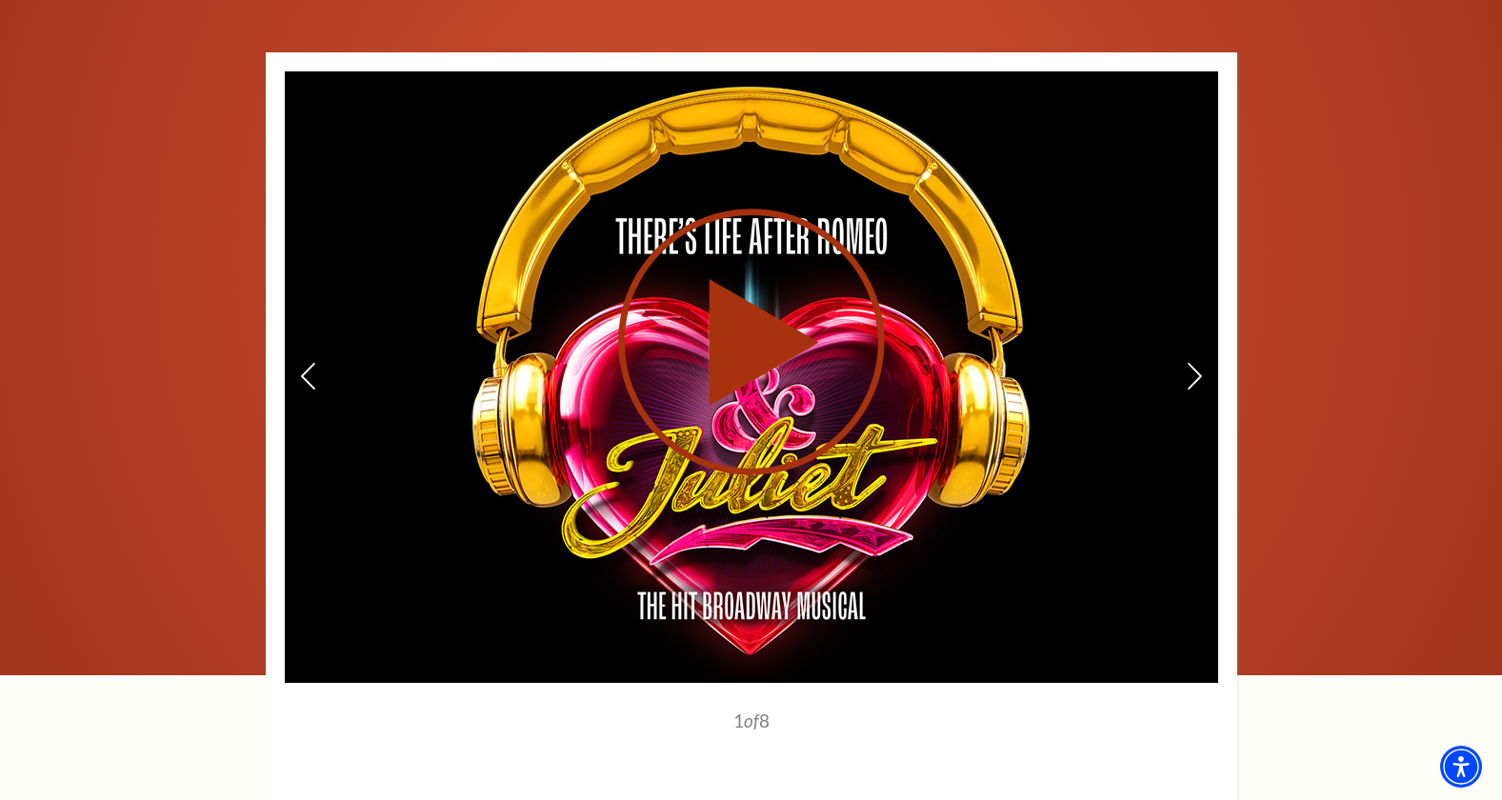
scroll to position [2882, 0]
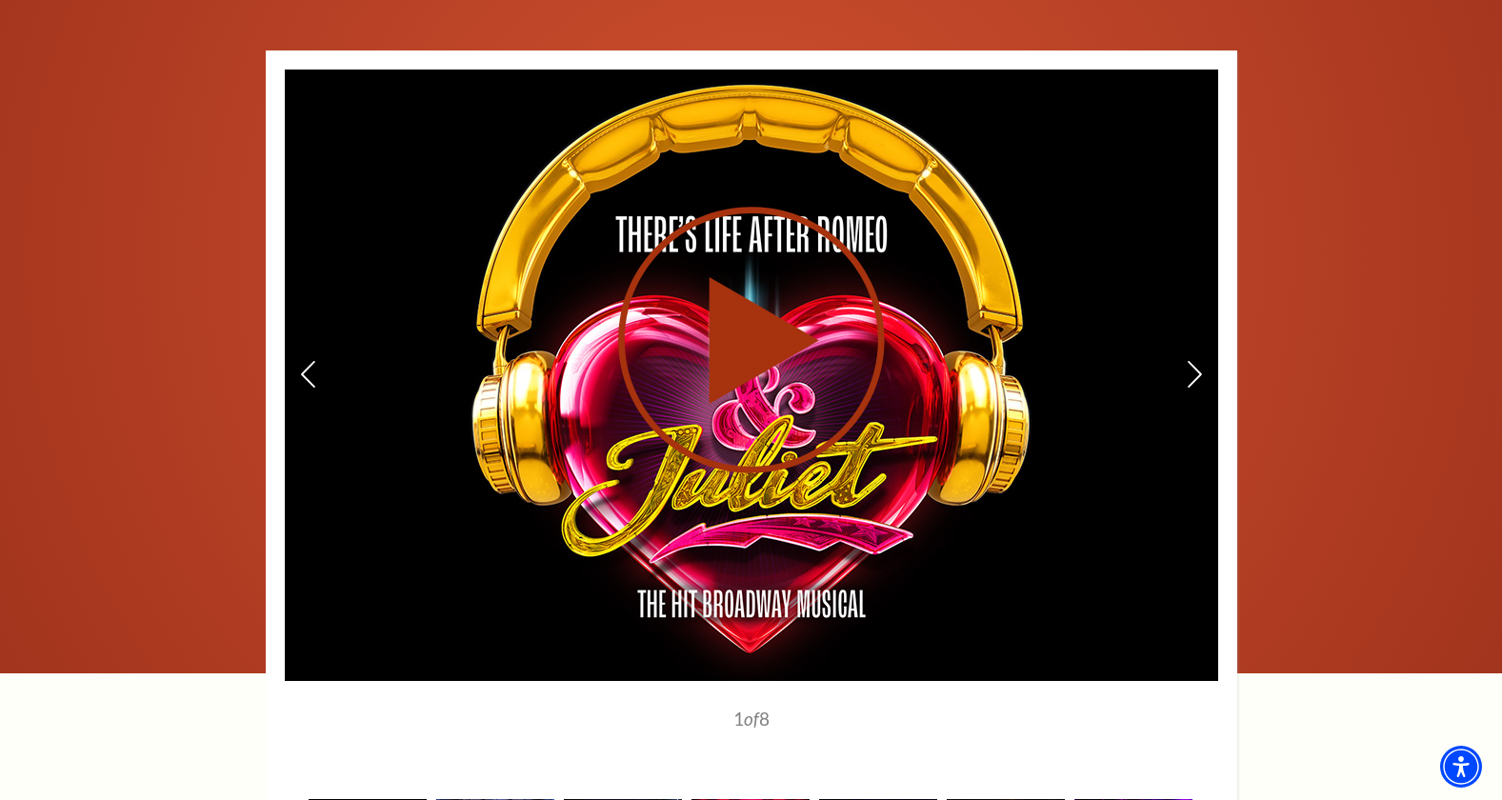
click at [814, 228] on icon at bounding box center [751, 340] width 467 height 270
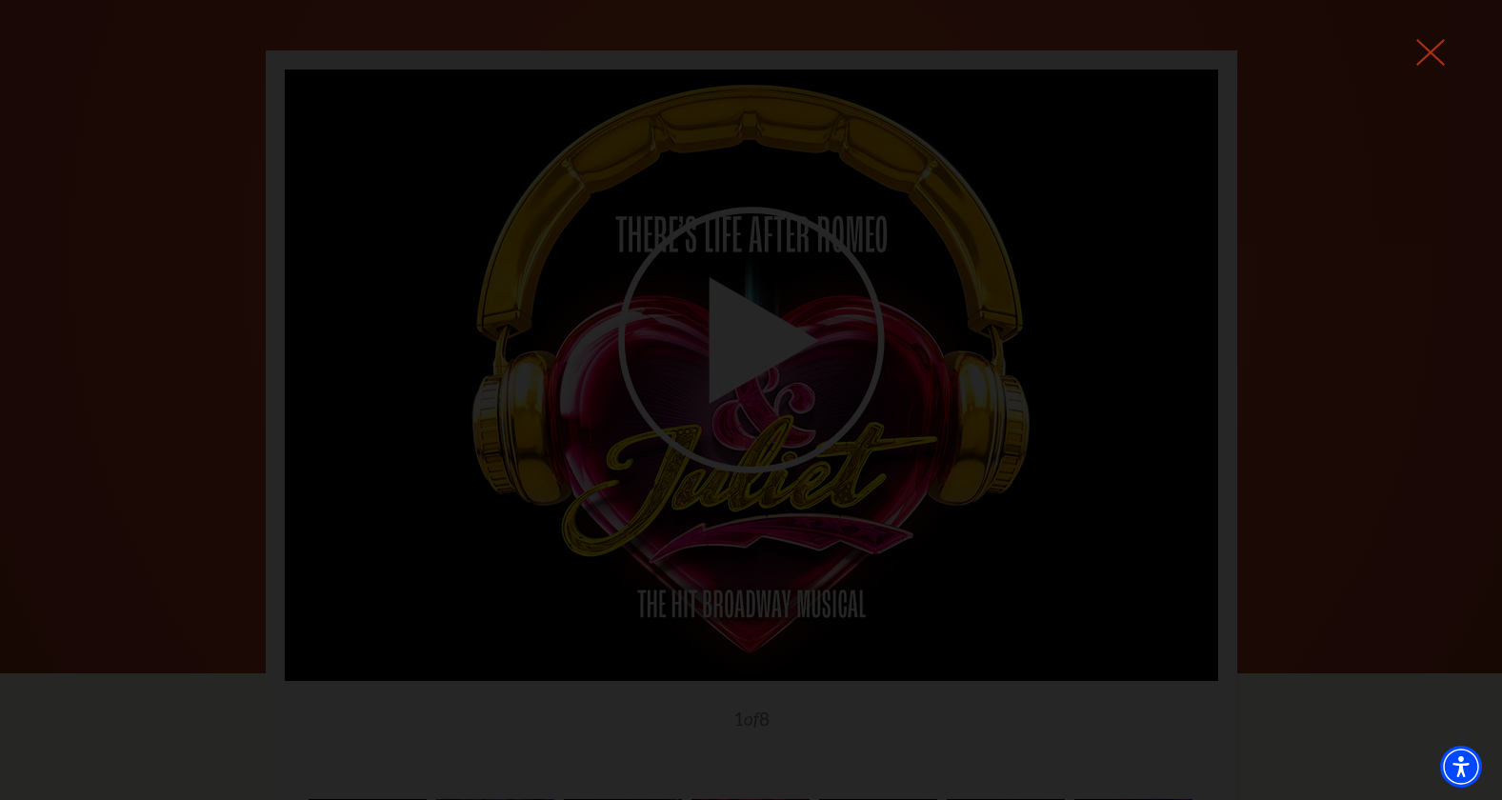
click at [1431, 52] on use at bounding box center [1430, 52] width 29 height 27
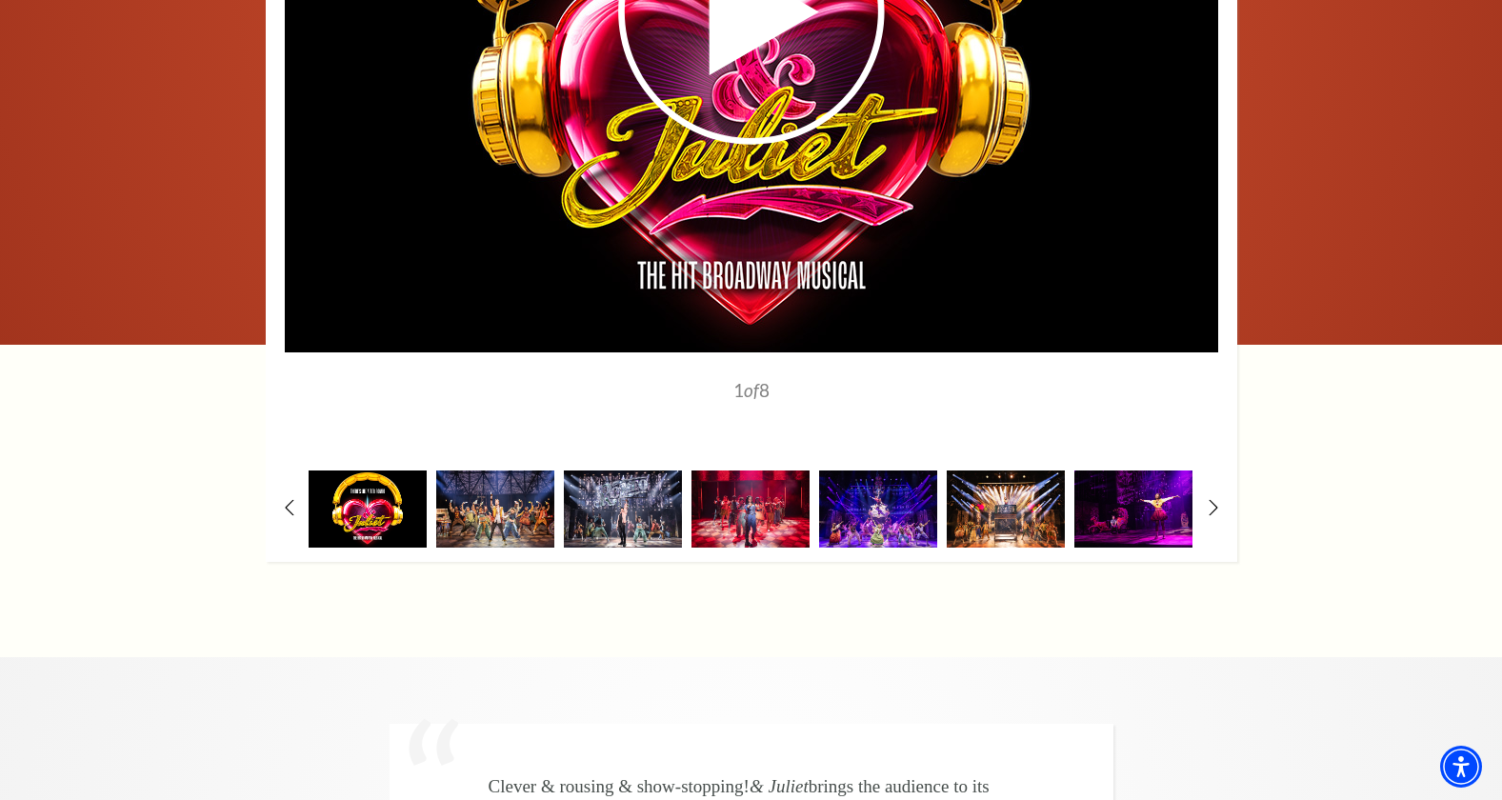
scroll to position [0, 0]
click at [414, 476] on img at bounding box center [368, 508] width 118 height 77
click at [504, 473] on img at bounding box center [495, 508] width 118 height 77
click at [786, 473] on img at bounding box center [750, 508] width 118 height 77
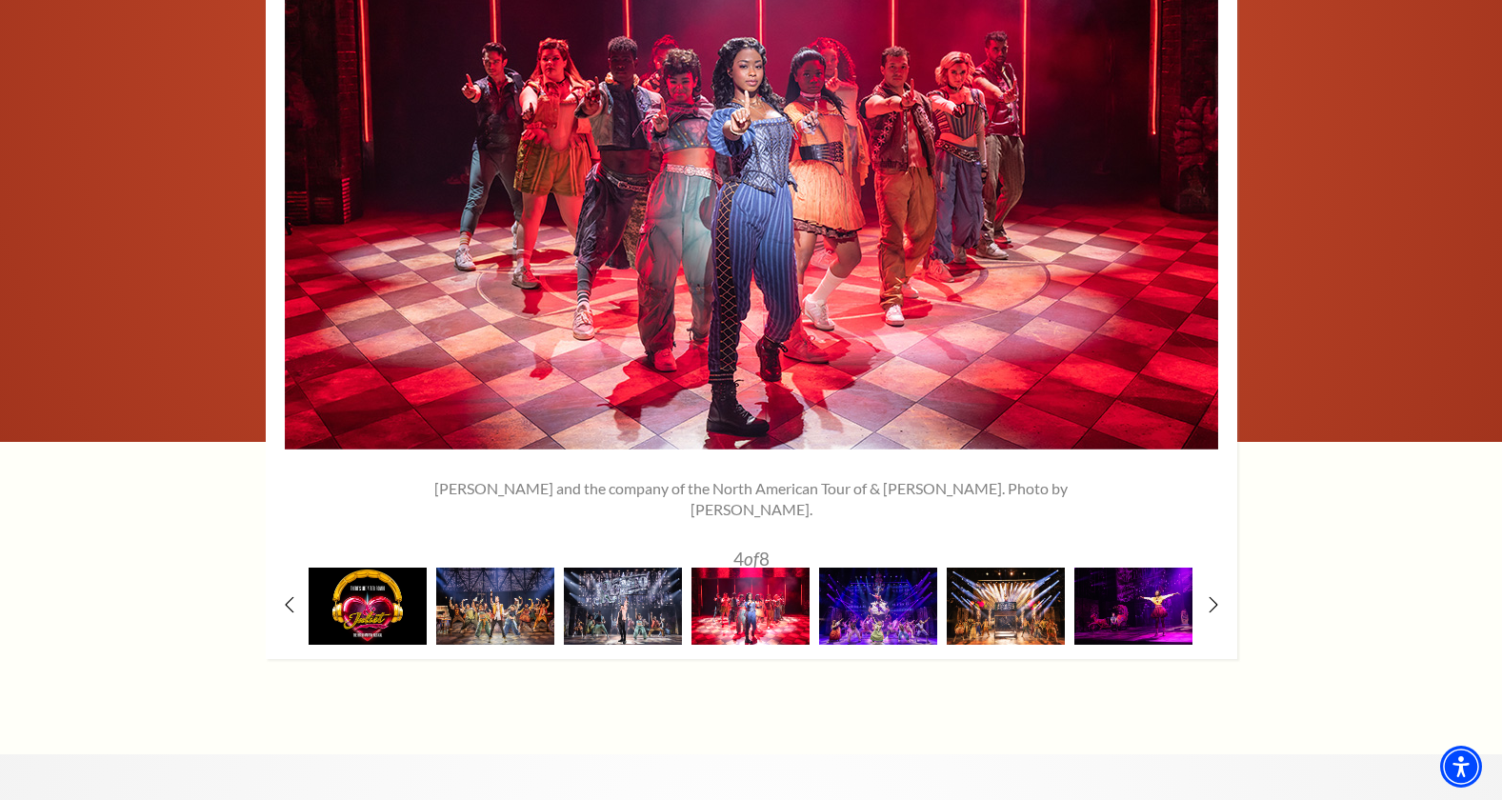
scroll to position [3075, 0]
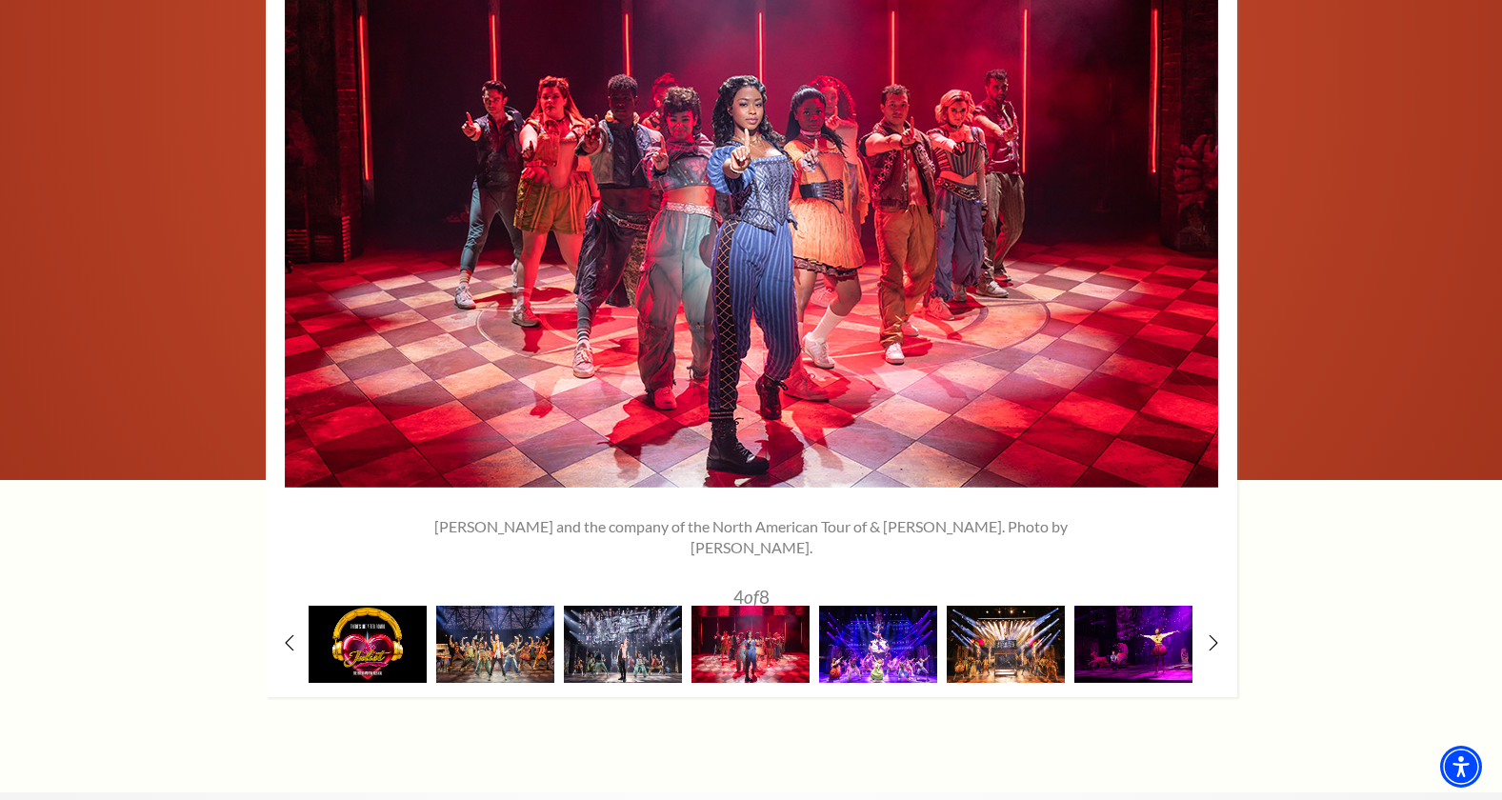
click at [834, 625] on img at bounding box center [878, 644] width 118 height 77
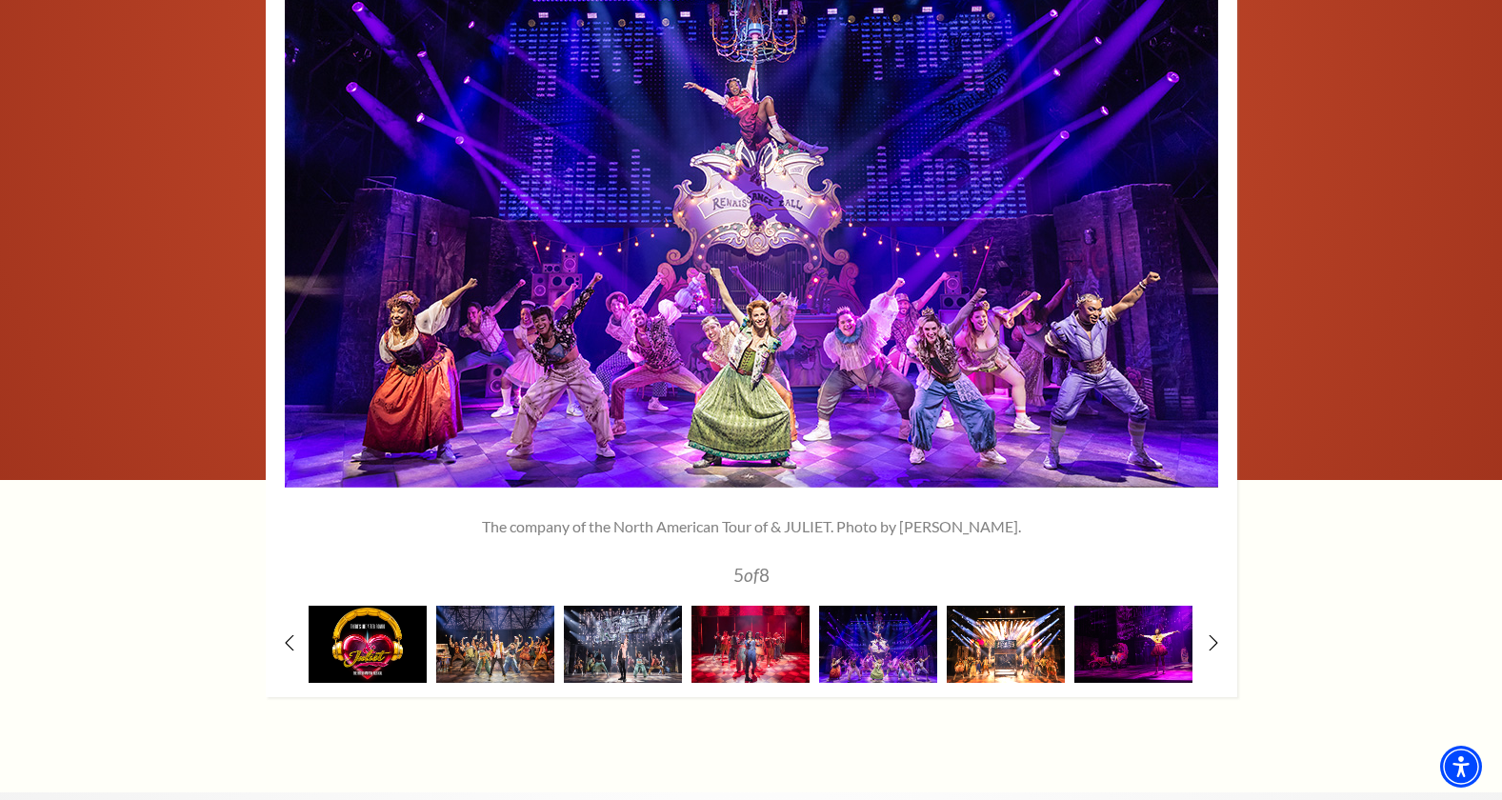
click at [946, 617] on img at bounding box center [1005, 644] width 118 height 77
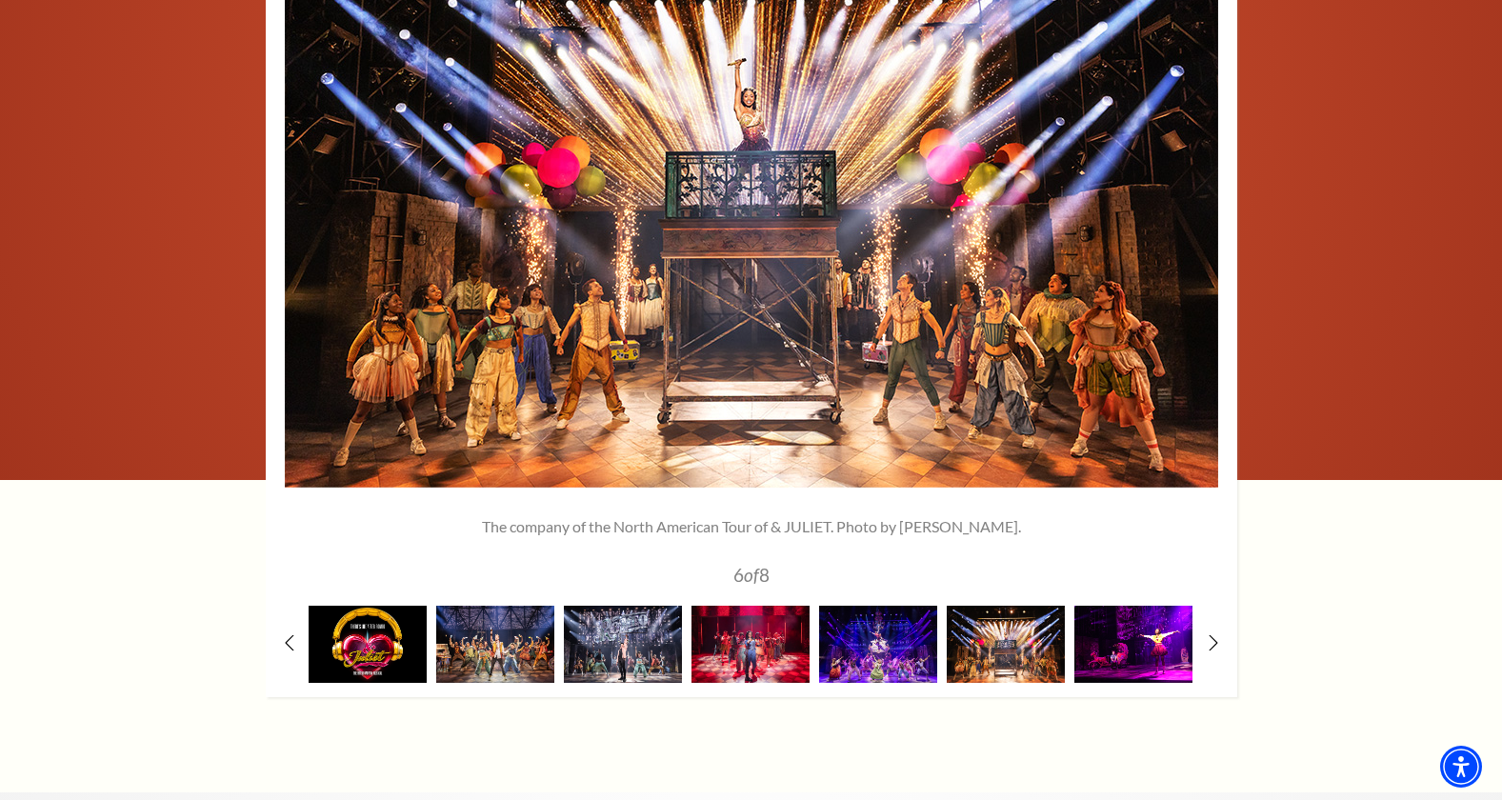
click at [1085, 626] on img at bounding box center [1133, 644] width 118 height 77
